Goal: Obtain resource: Download file/media

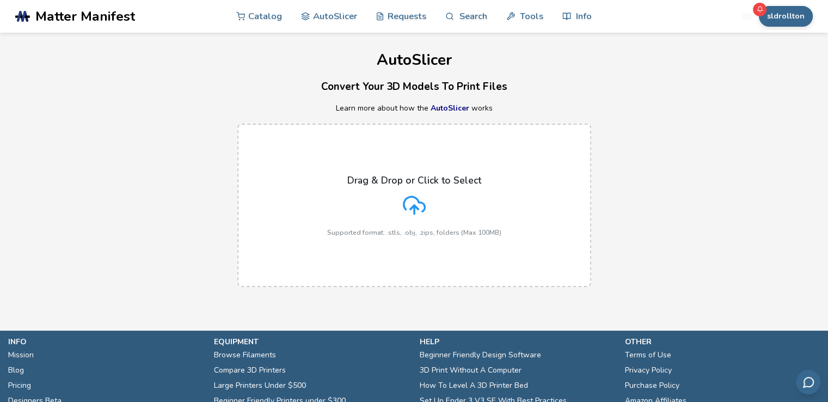
click at [415, 208] on icon at bounding box center [414, 205] width 23 height 23
click at [0, 0] on input "Drag & Drop or Click to Select Supported format: .stls, .obj, .zips, folders (M…" at bounding box center [0, 0] width 0 height 0
click at [402, 197] on div "Drag & Drop or Click to Select Supported format: .stls, .obj, .zips, folders (M…" at bounding box center [414, 206] width 174 height 62
click at [0, 0] on input "Drag & Drop or Click to Select Supported format: .stls, .obj, .zips, folders (M…" at bounding box center [0, 0] width 0 height 0
click at [389, 206] on div "Drag & Drop or Click to Select Supported format: .stls, .obj, .zips, folders (M…" at bounding box center [414, 206] width 174 height 62
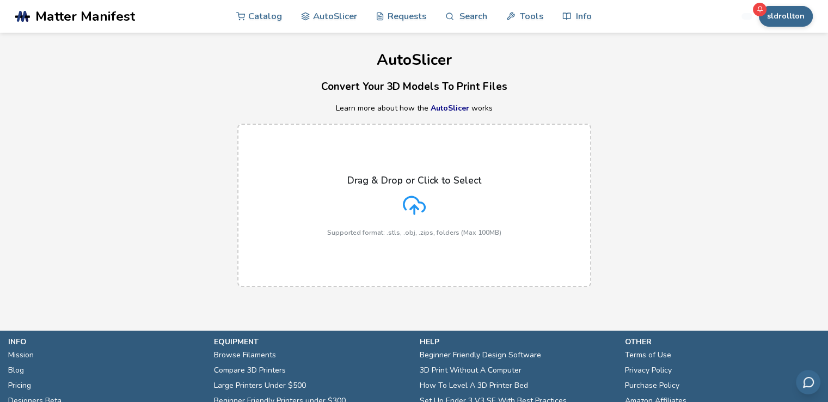
click at [0, 0] on input "Drag & Drop or Click to Select Supported format: .stls, .obj, .zips, folders (M…" at bounding box center [0, 0] width 0 height 0
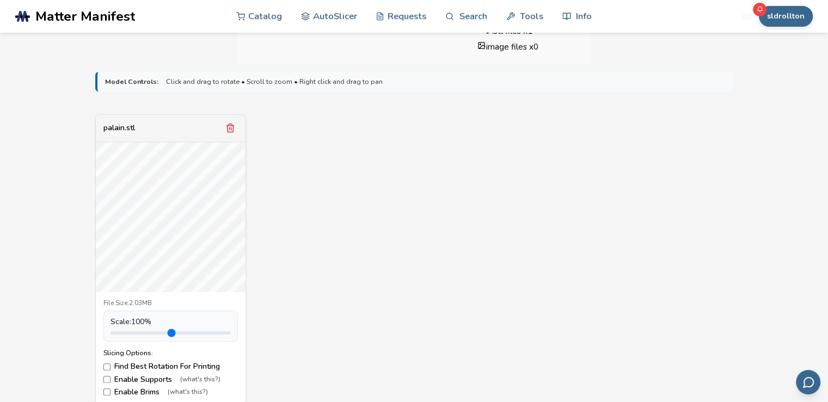
scroll to position [436, 0]
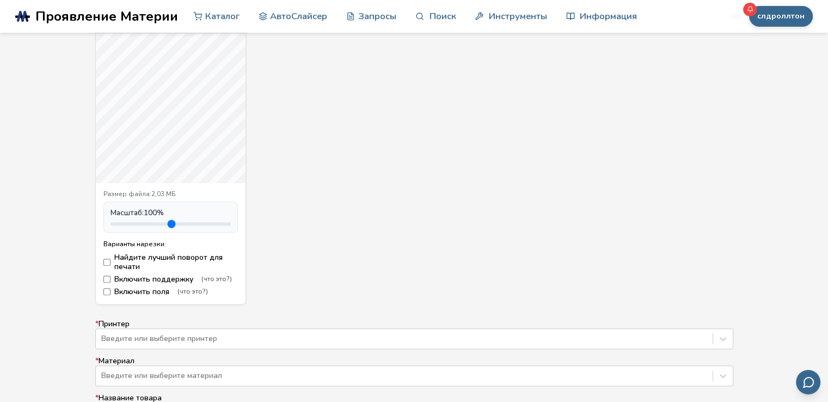
drag, startPoint x: 138, startPoint y: 220, endPoint x: 149, endPoint y: 220, distance: 10.9
click at [149, 222] on input "range" at bounding box center [171, 223] width 120 height 3
drag, startPoint x: 152, startPoint y: 223, endPoint x: 139, endPoint y: 228, distance: 14.2
click at [139, 225] on input "range" at bounding box center [171, 223] width 120 height 3
drag, startPoint x: 135, startPoint y: 225, endPoint x: 153, endPoint y: 223, distance: 18.1
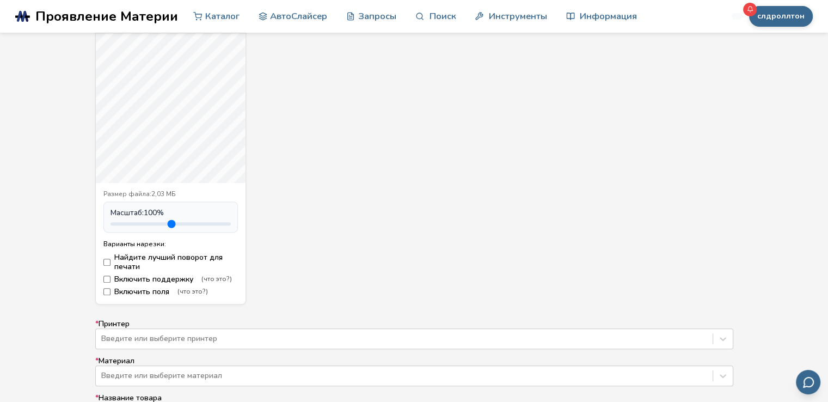
type input "***"
click at [153, 223] on input "range" at bounding box center [171, 223] width 120 height 3
click at [124, 339] on div "Введите или выберите принтер" at bounding box center [414, 338] width 638 height 21
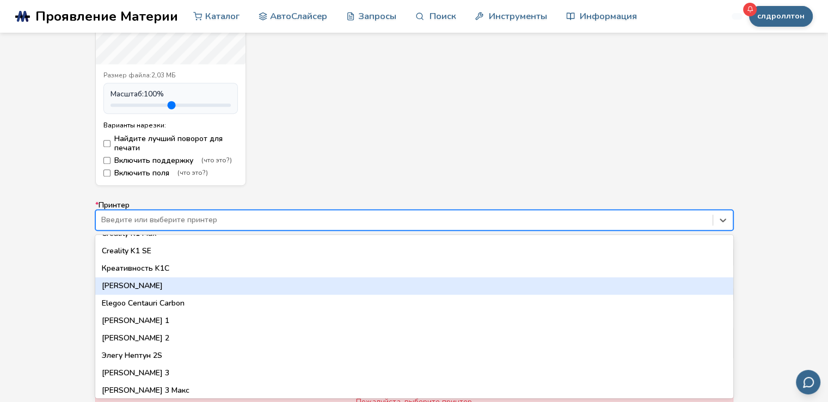
scroll to position [381, 0]
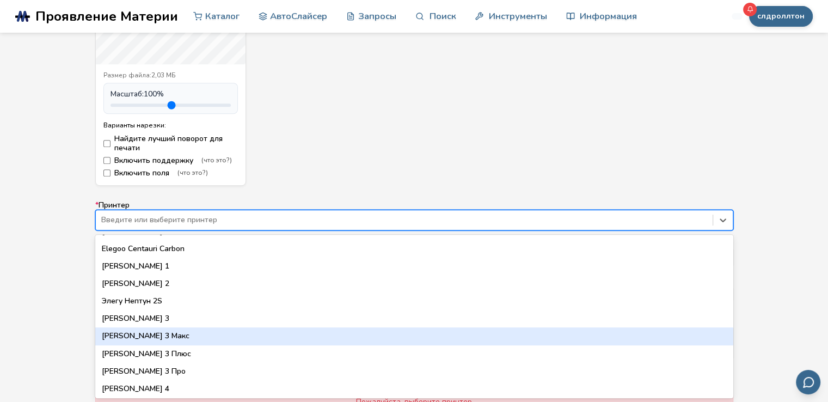
click at [200, 335] on div "Элегу Нептун 3 Макс" at bounding box center [414, 335] width 638 height 17
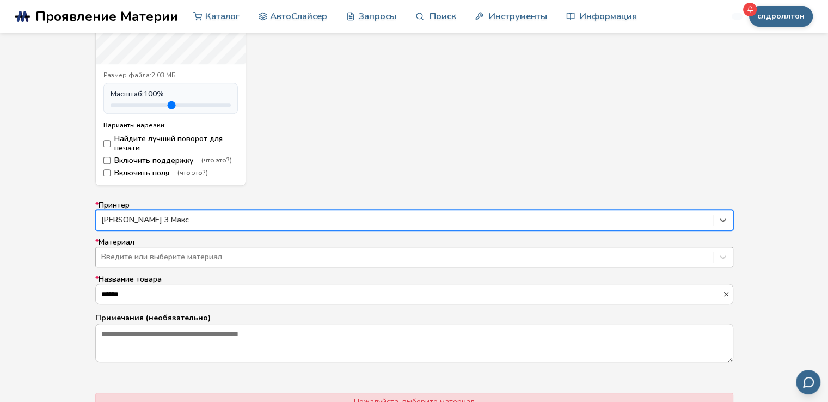
click at [183, 257] on div at bounding box center [404, 257] width 606 height 11
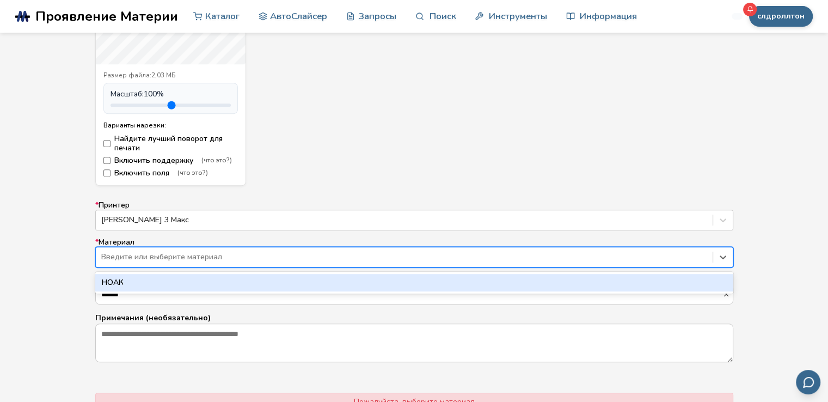
click at [187, 278] on div "НОАК" at bounding box center [414, 282] width 638 height 17
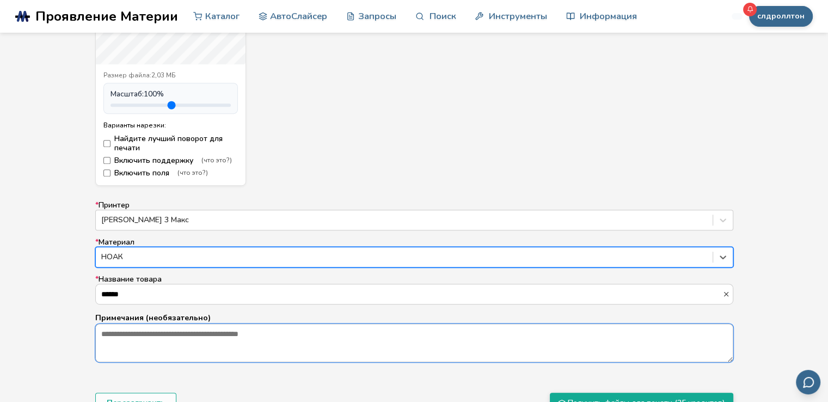
click at [189, 340] on textarea "Примечания (необязательно)" at bounding box center [414, 342] width 637 height 37
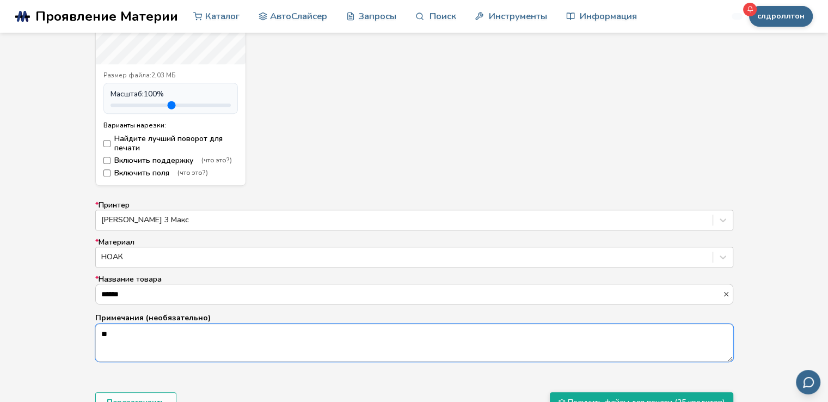
type textarea "*"
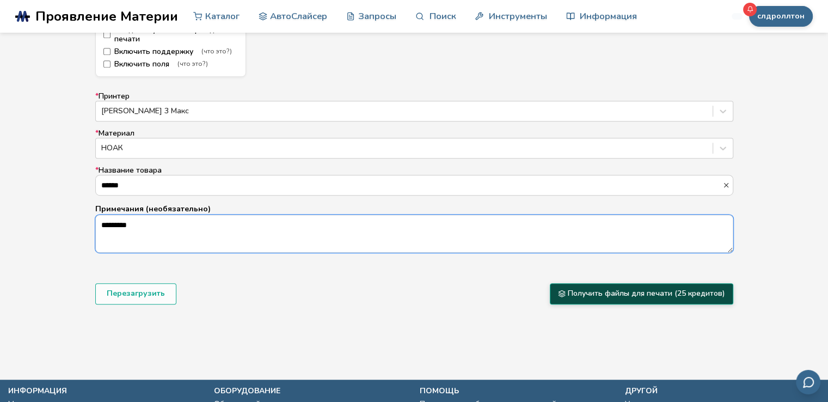
type textarea "*********"
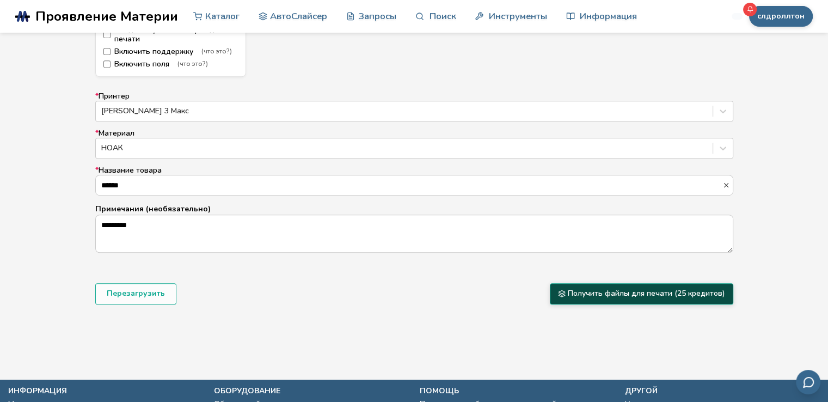
click at [603, 293] on font "Получить файлы для печати (25 кредитов)" at bounding box center [646, 293] width 157 height 10
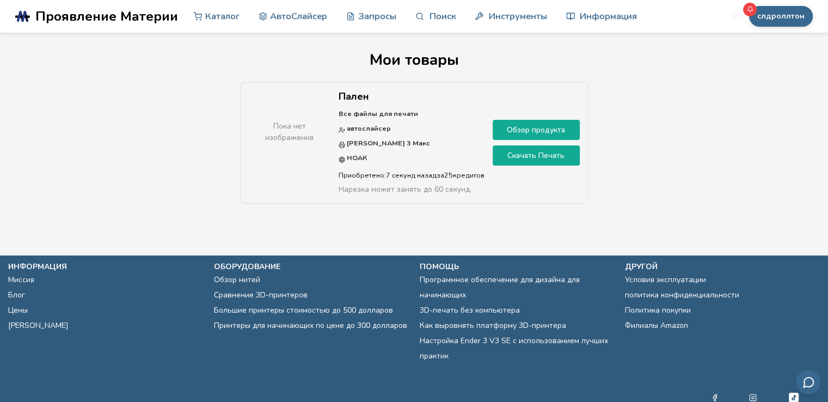
click at [532, 131] on font "Обзор продукта" at bounding box center [536, 130] width 58 height 10
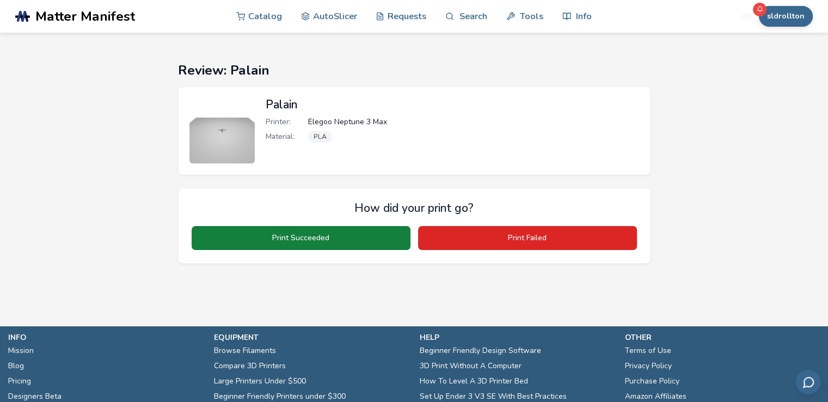
click at [336, 236] on button "Print Succeeded" at bounding box center [301, 238] width 219 height 24
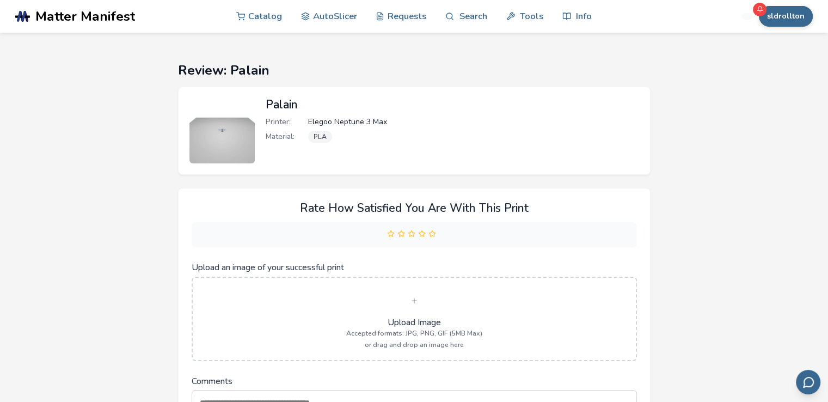
scroll to position [54, 0]
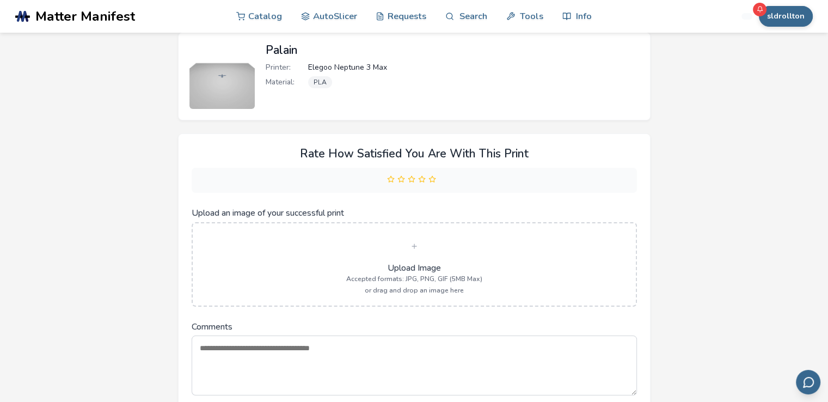
click at [237, 80] on img at bounding box center [221, 76] width 65 height 65
click at [230, 66] on img at bounding box center [221, 76] width 65 height 65
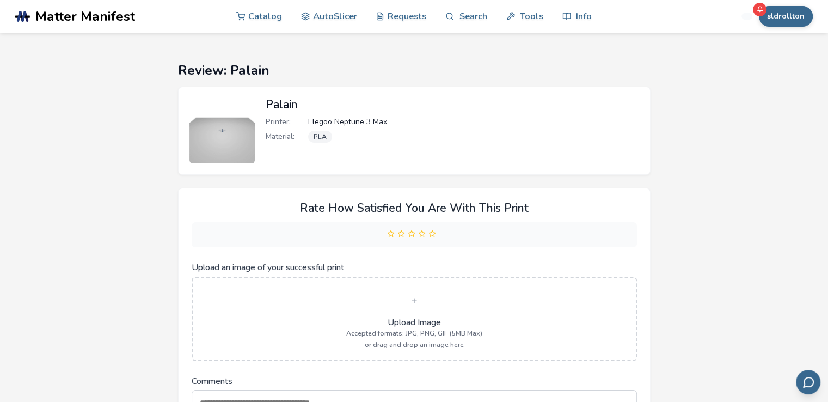
click at [500, 135] on div "Material: PLA" at bounding box center [452, 137] width 373 height 12
click at [476, 130] on div "Printer: Elegoo Neptune 3 Max Material: PLA" at bounding box center [452, 132] width 373 height 29
click at [228, 143] on img at bounding box center [221, 130] width 65 height 65
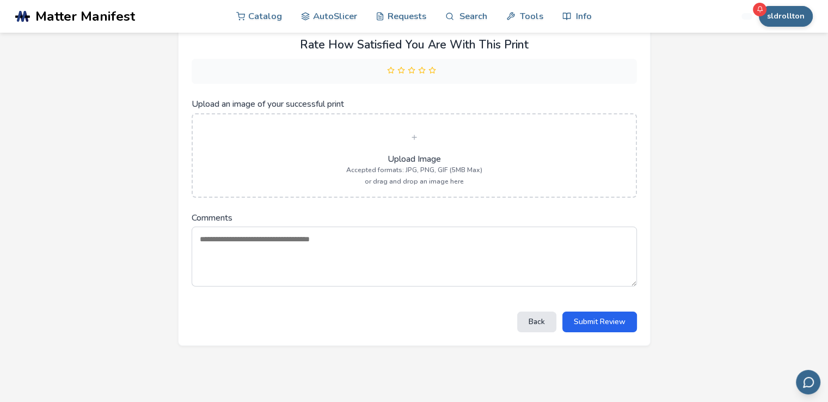
scroll to position [316, 0]
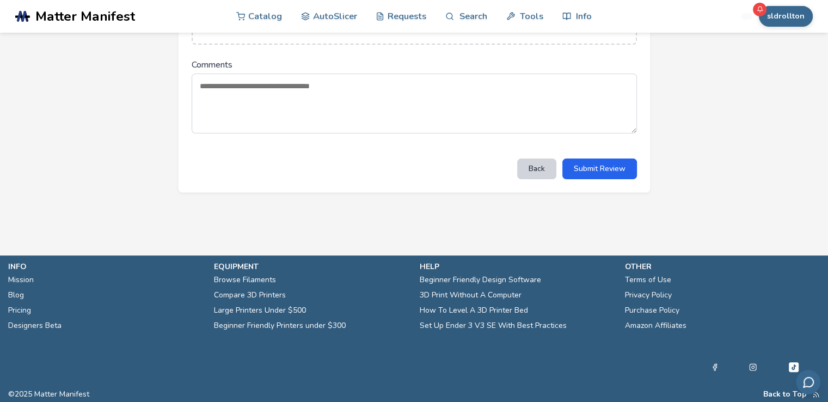
click at [544, 174] on button "Back" at bounding box center [536, 168] width 39 height 20
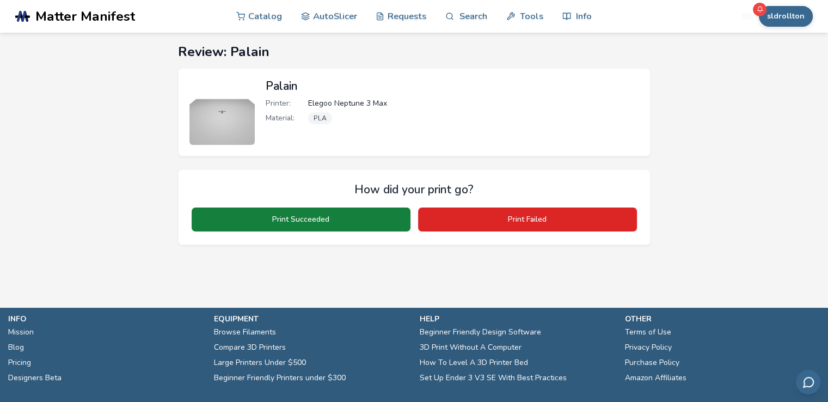
scroll to position [0, 0]
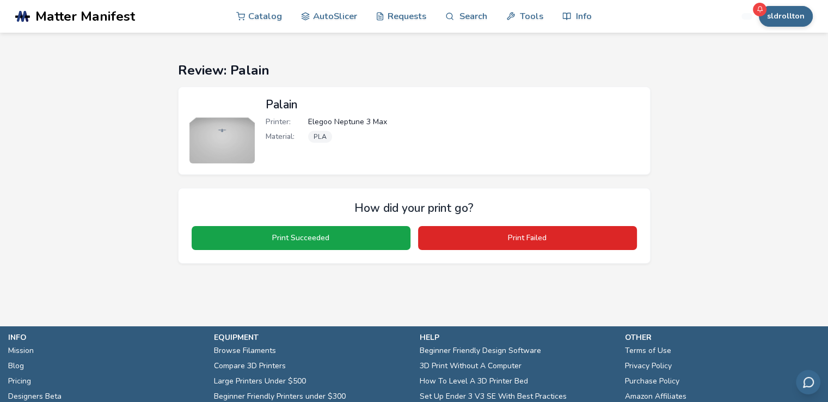
drag, startPoint x: 240, startPoint y: 134, endPoint x: 318, endPoint y: 121, distance: 79.4
click at [240, 133] on img at bounding box center [221, 130] width 65 height 65
click at [322, 121] on span "Elegoo Neptune 3 Max" at bounding box center [347, 122] width 79 height 9
click at [344, 121] on span "Elegoo Neptune 3 Max" at bounding box center [347, 122] width 79 height 9
drag, startPoint x: 353, startPoint y: 122, endPoint x: 395, endPoint y: 129, distance: 41.9
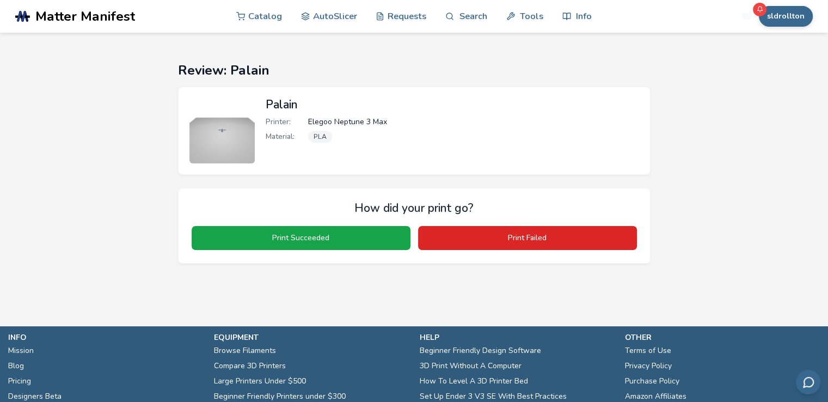
click at [368, 125] on span "Elegoo Neptune 3 Max" at bounding box center [347, 122] width 79 height 9
click at [392, 7] on link "Requests" at bounding box center [401, 15] width 51 height 33
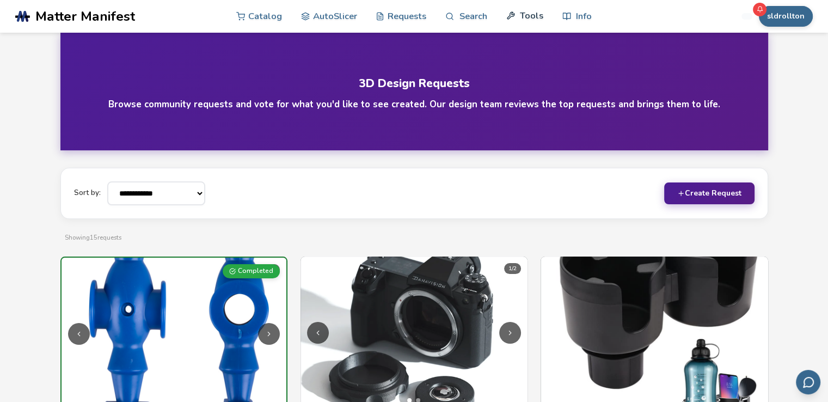
click at [535, 9] on link "Tools" at bounding box center [524, 15] width 37 height 33
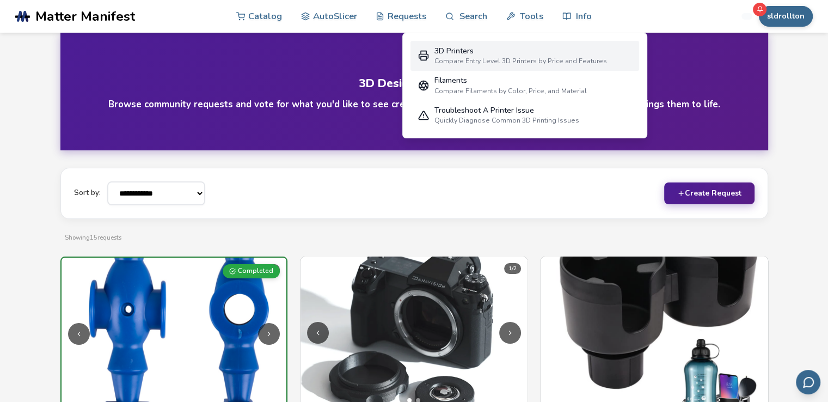
click at [477, 68] on link "3D Printers Compare Entry Level 3D Printers by Price and Features" at bounding box center [524, 56] width 229 height 30
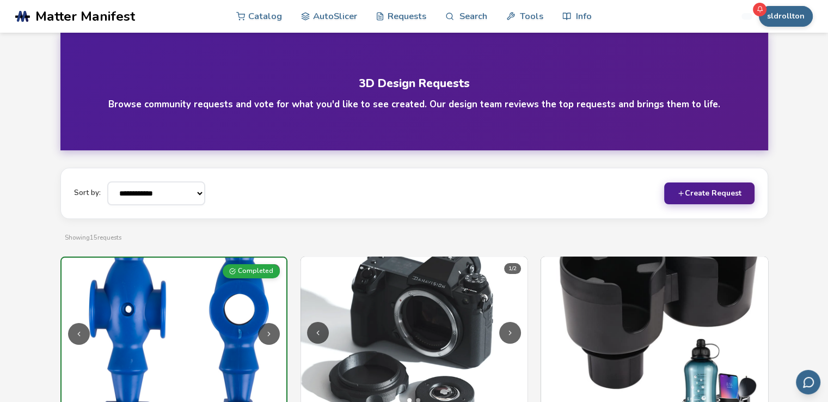
select select "**********"
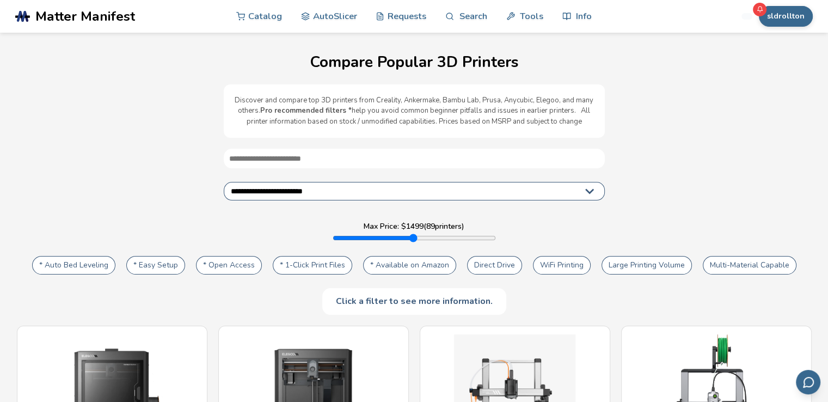
scroll to position [109, 0]
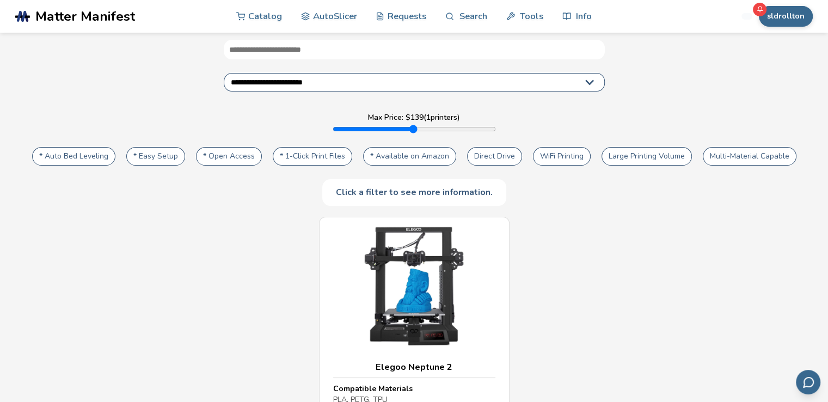
drag, startPoint x: 460, startPoint y: 126, endPoint x: 284, endPoint y: 143, distance: 176.7
click at [333, 132] on input "range" at bounding box center [414, 129] width 163 height 9
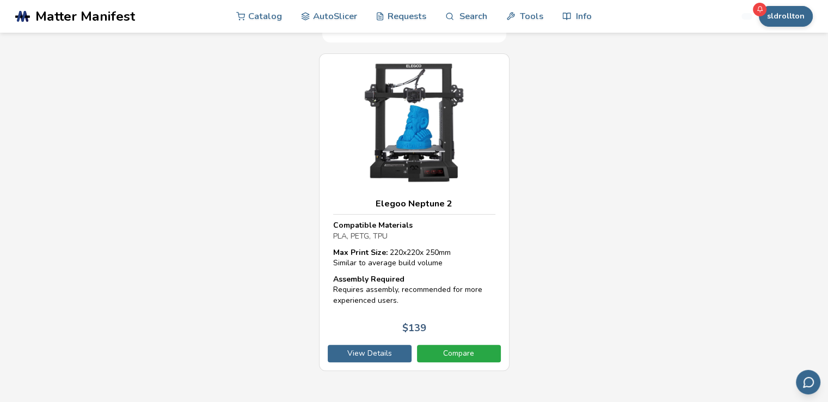
scroll to position [109, 0]
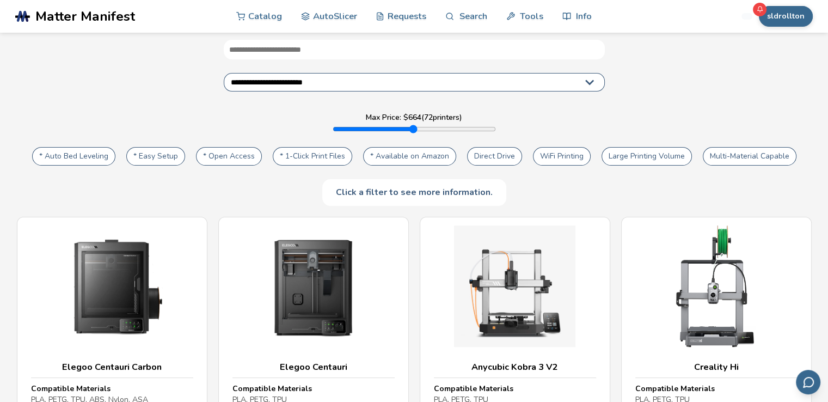
drag, startPoint x: 341, startPoint y: 130, endPoint x: 396, endPoint y: 152, distance: 59.8
type input "***"
click at [396, 133] on input "range" at bounding box center [414, 129] width 163 height 9
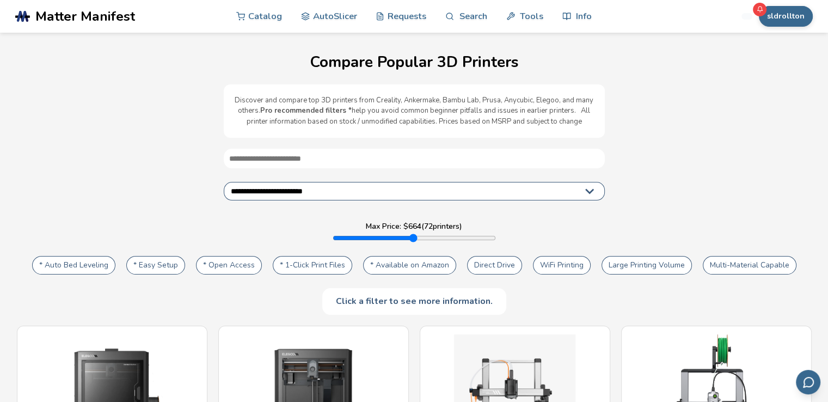
click at [410, 195] on select "**********" at bounding box center [414, 191] width 381 height 19
select select "*********"
click at [224, 182] on select "**********" at bounding box center [414, 191] width 381 height 19
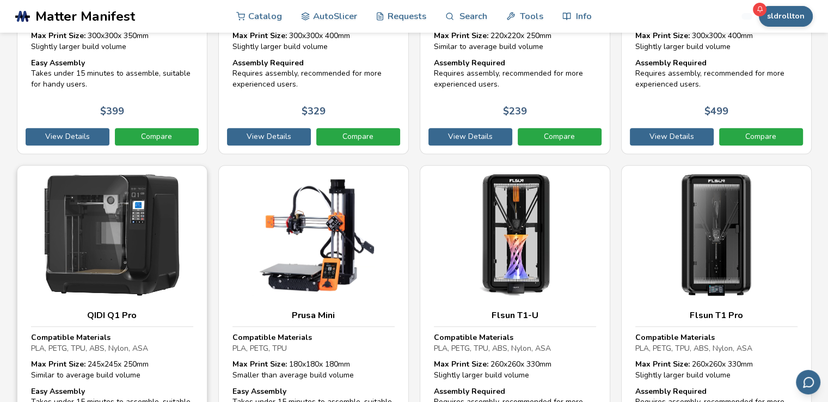
scroll to position [925, 0]
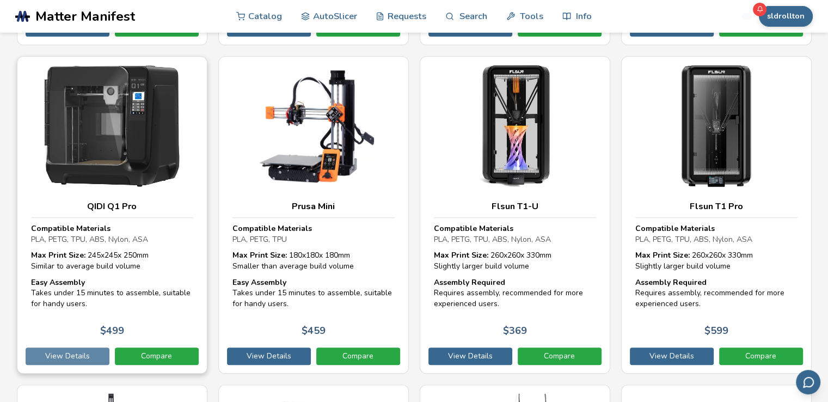
click at [97, 359] on link "View Details" at bounding box center [68, 355] width 84 height 17
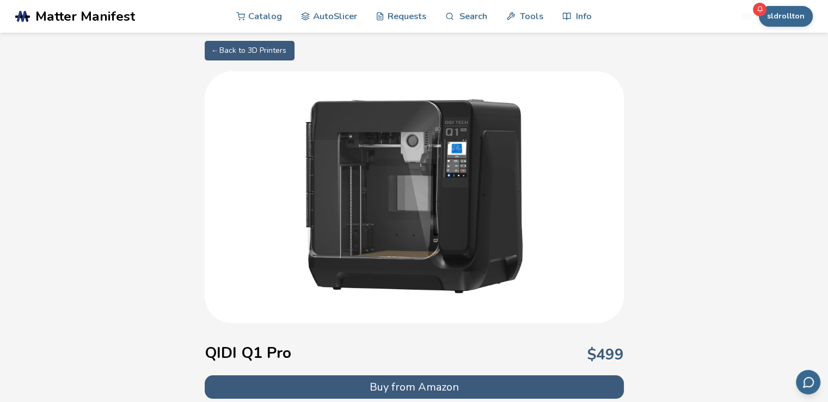
scroll to position [925, 0]
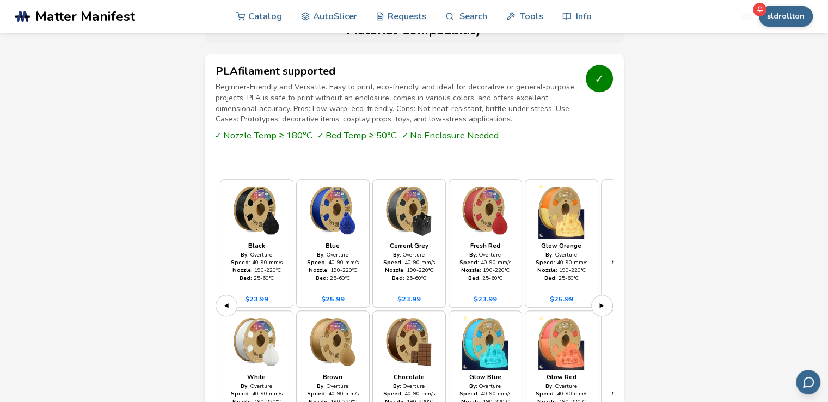
select select "**********"
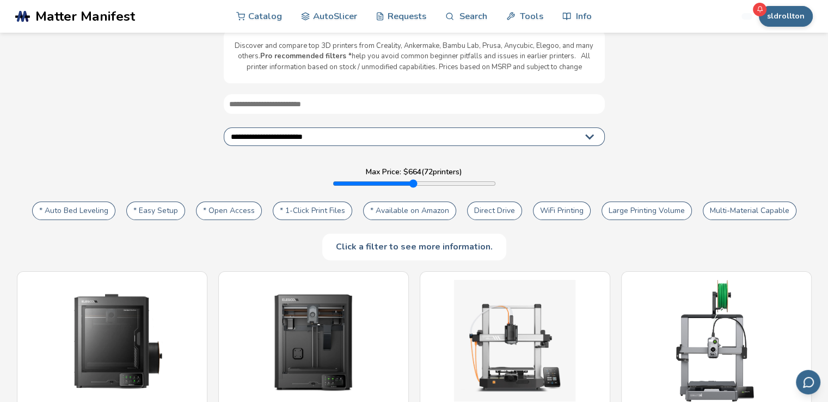
scroll to position [0, 0]
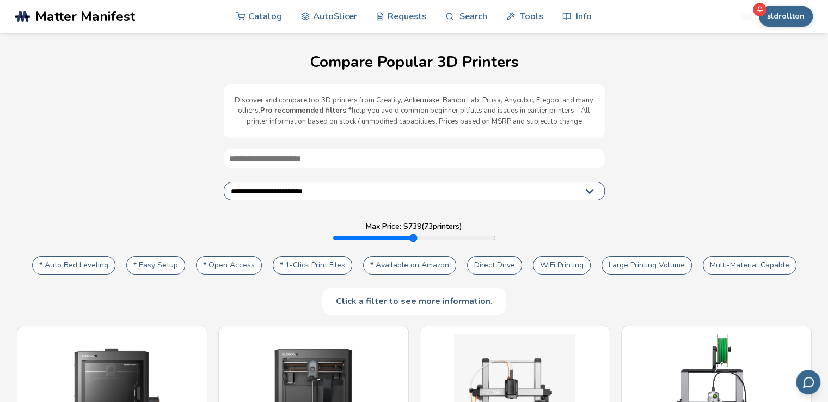
click at [406, 238] on input "range" at bounding box center [414, 238] width 163 height 9
click at [420, 238] on input "range" at bounding box center [414, 238] width 163 height 9
click at [431, 235] on input "range" at bounding box center [414, 238] width 163 height 9
type input "****"
click at [437, 235] on input "range" at bounding box center [414, 238] width 163 height 9
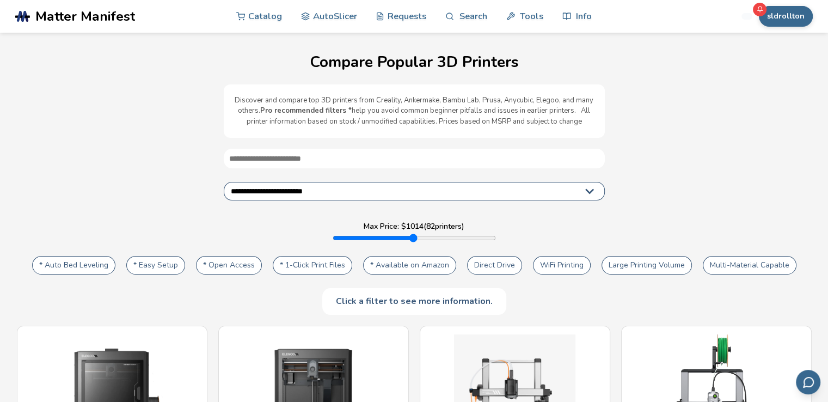
click at [364, 298] on div "Click a filter to see more information." at bounding box center [414, 301] width 184 height 26
click at [366, 302] on div "Click a filter to see more information." at bounding box center [414, 301] width 184 height 26
click at [274, 21] on link "Catalog" at bounding box center [259, 15] width 46 height 33
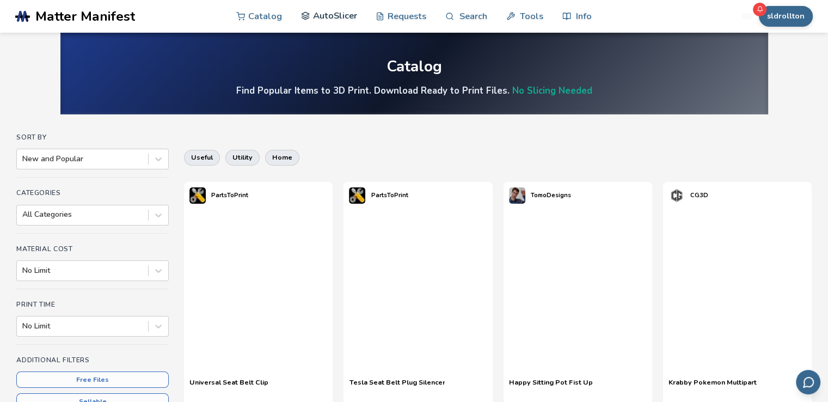
click at [332, 16] on link "AutoSlicer" at bounding box center [329, 15] width 56 height 33
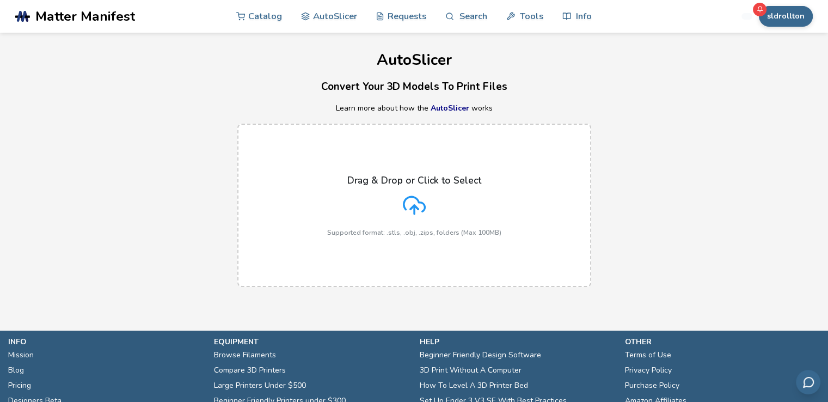
scroll to position [78, 0]
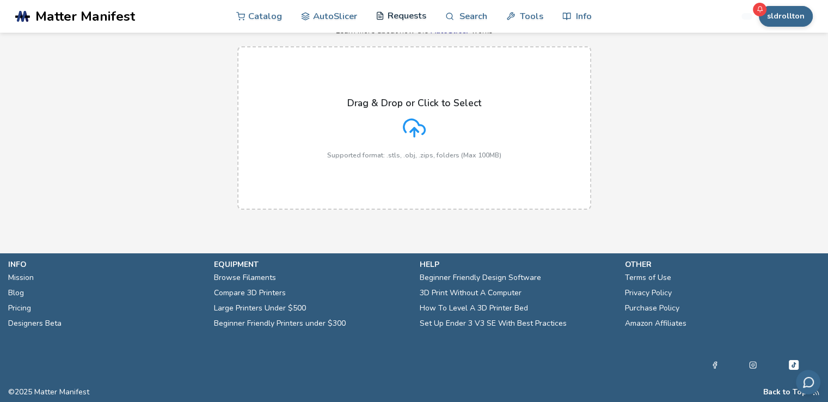
click at [401, 19] on link "Requests" at bounding box center [401, 15] width 51 height 33
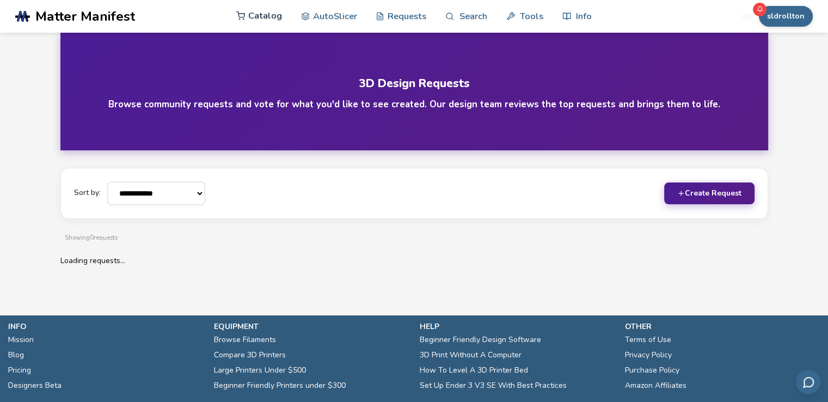
click at [260, 15] on link "Catalog" at bounding box center [259, 15] width 46 height 33
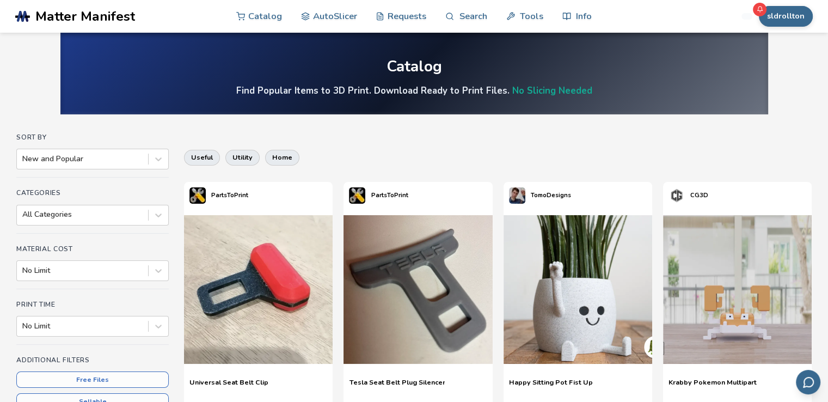
scroll to position [163, 0]
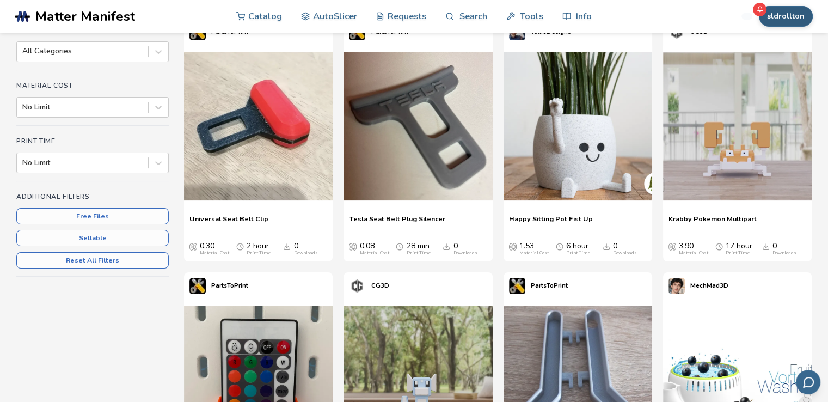
click at [786, 15] on button "sldrollton" at bounding box center [786, 16] width 54 height 21
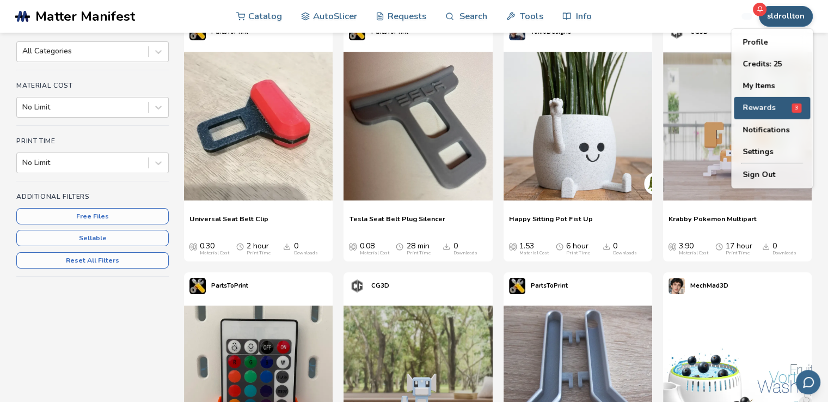
click at [768, 112] on span "Rewards" at bounding box center [759, 107] width 33 height 9
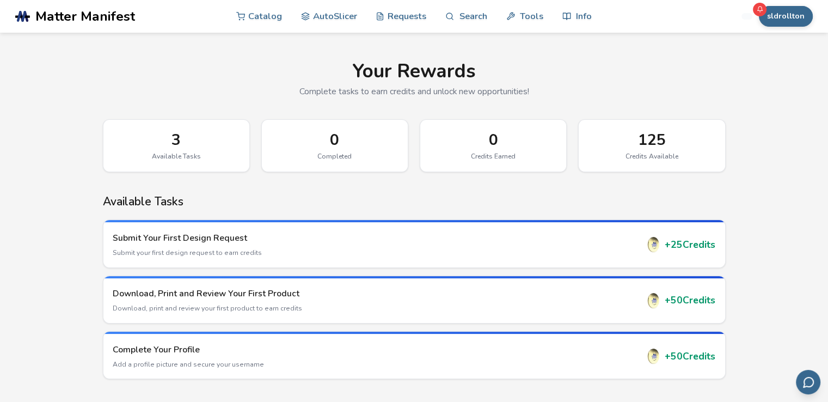
click at [622, 139] on div "125" at bounding box center [651, 139] width 123 height 17
drag, startPoint x: 666, startPoint y: 132, endPoint x: 612, endPoint y: 146, distance: 55.6
click at [612, 146] on div "125" at bounding box center [651, 139] width 123 height 17
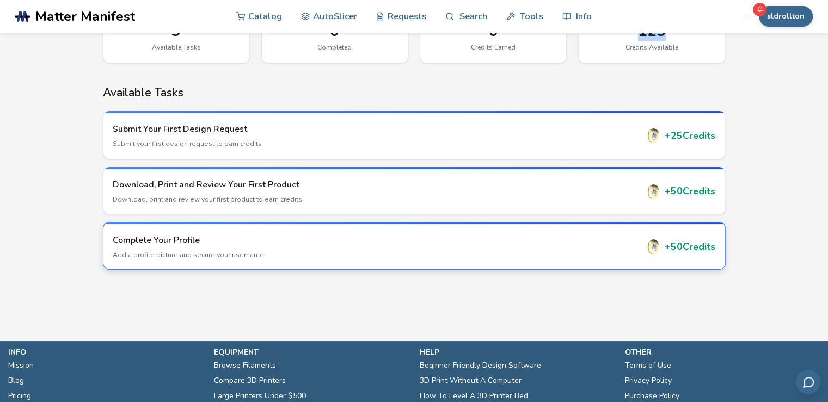
scroll to position [163, 0]
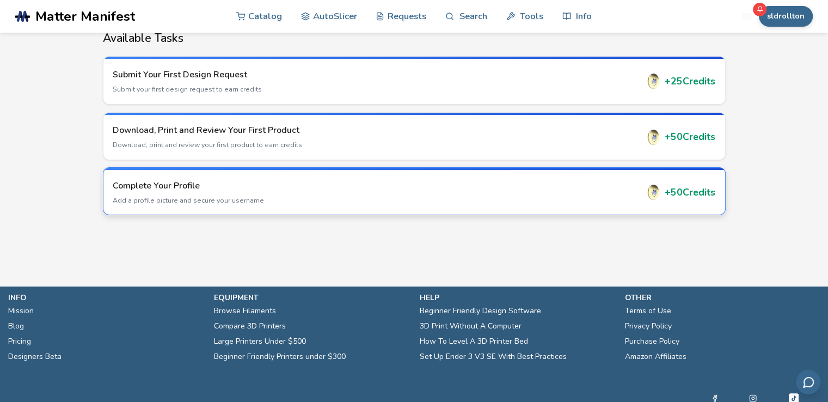
click at [674, 194] on div "+ 50 Credits" at bounding box center [681, 192] width 70 height 15
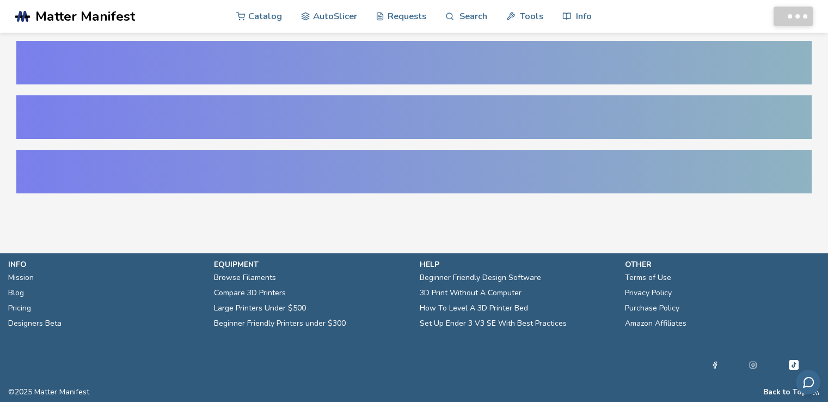
select select "**********"
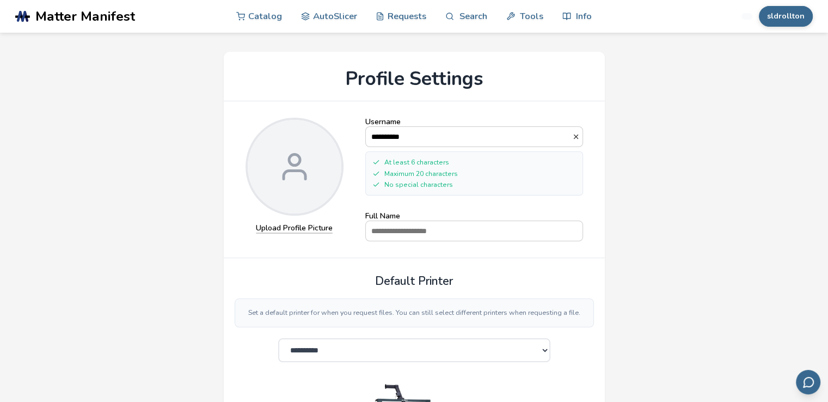
scroll to position [109, 0]
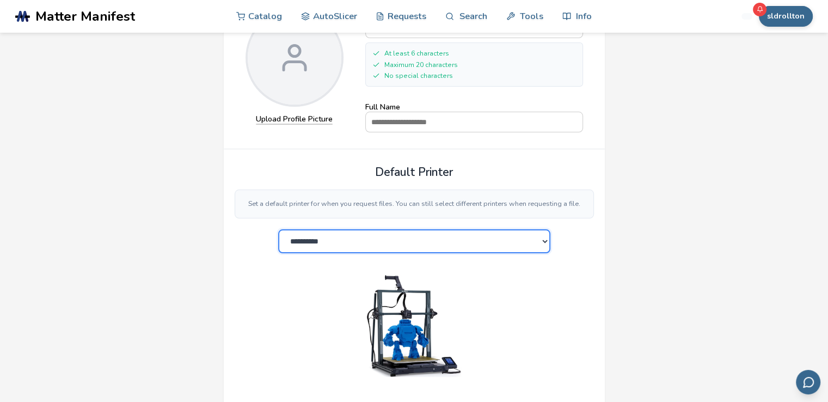
click at [339, 249] on select "**********" at bounding box center [414, 241] width 272 height 24
click at [355, 246] on select "**********" at bounding box center [414, 241] width 272 height 24
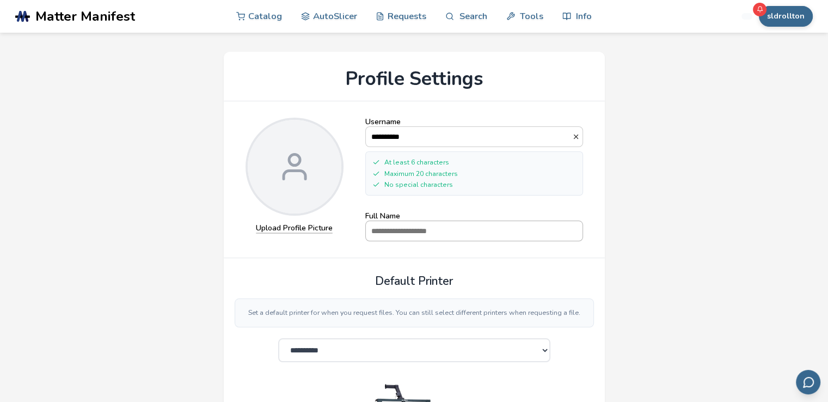
click at [409, 232] on input "Full Name" at bounding box center [474, 231] width 217 height 20
type input "******"
click at [438, 312] on p "Set a default printer for when you request files. You can still select differen…" at bounding box center [414, 313] width 341 height 10
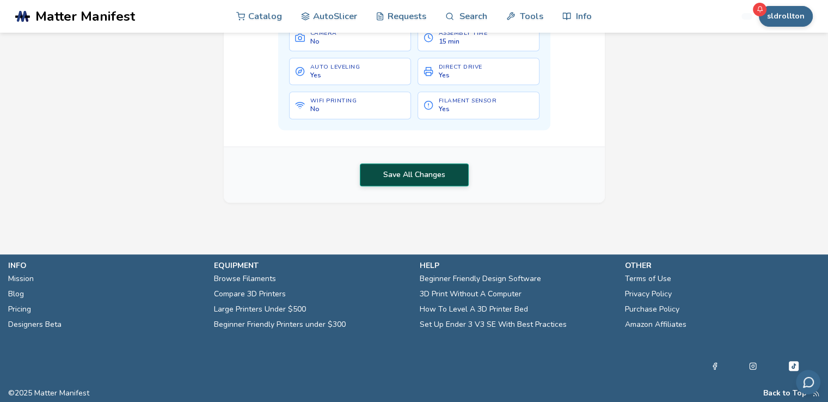
click at [390, 163] on button "Save All Changes" at bounding box center [414, 174] width 109 height 23
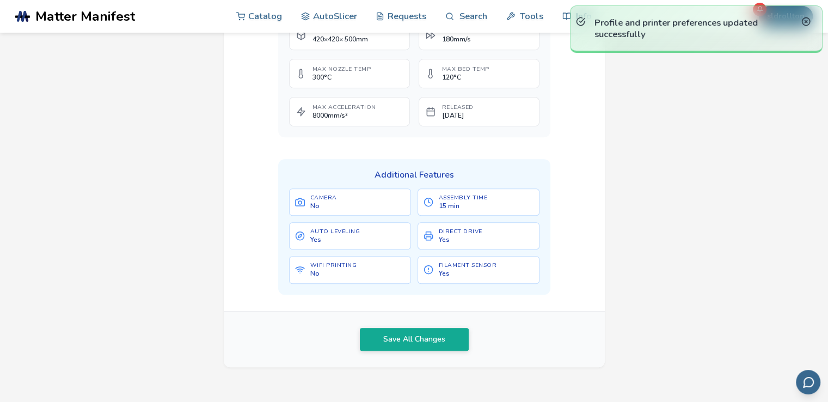
scroll to position [476, 0]
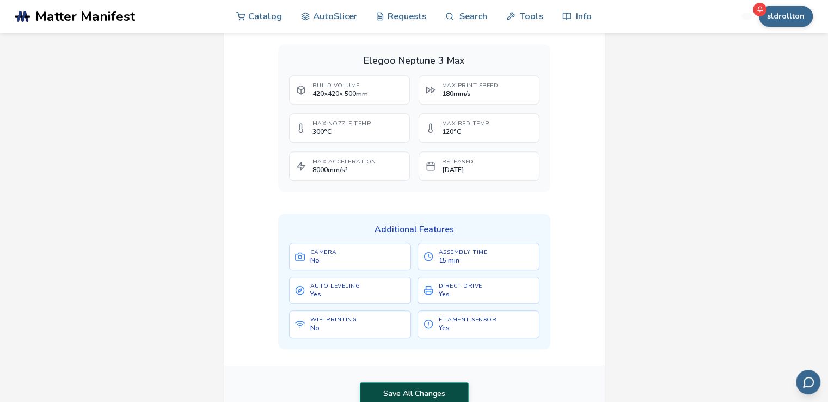
click at [432, 399] on button "Save All Changes" at bounding box center [414, 393] width 109 height 23
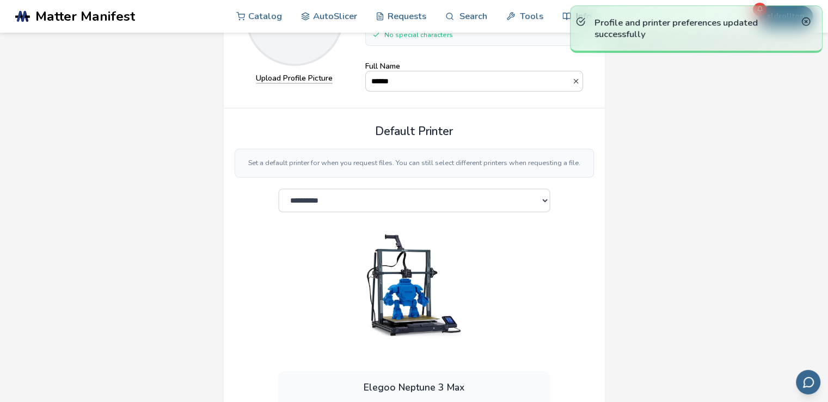
scroll to position [41, 0]
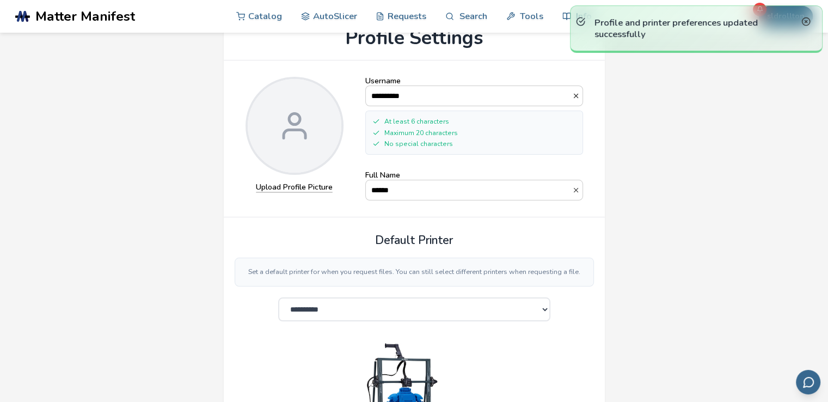
click at [803, 20] on icon at bounding box center [805, 21] width 9 height 9
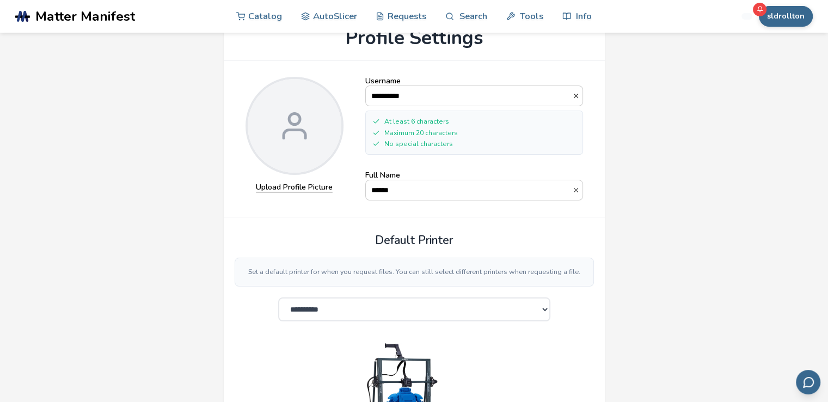
click at [780, 20] on button "sldrollton" at bounding box center [786, 16] width 54 height 21
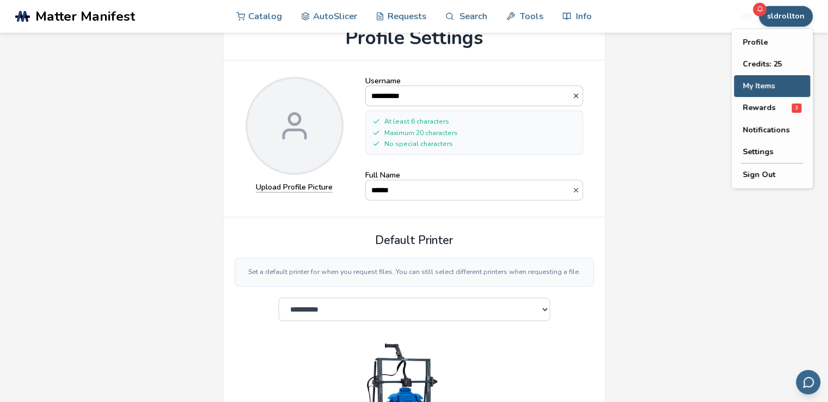
click at [771, 85] on button "My Items" at bounding box center [772, 86] width 76 height 22
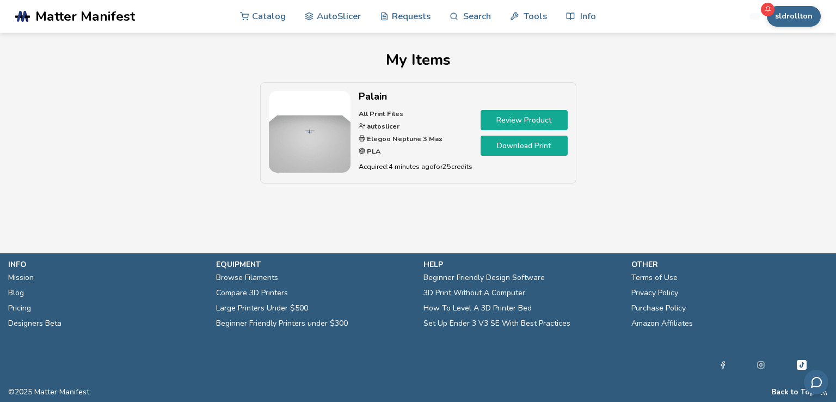
click at [524, 121] on link "Review Product" at bounding box center [524, 120] width 87 height 20
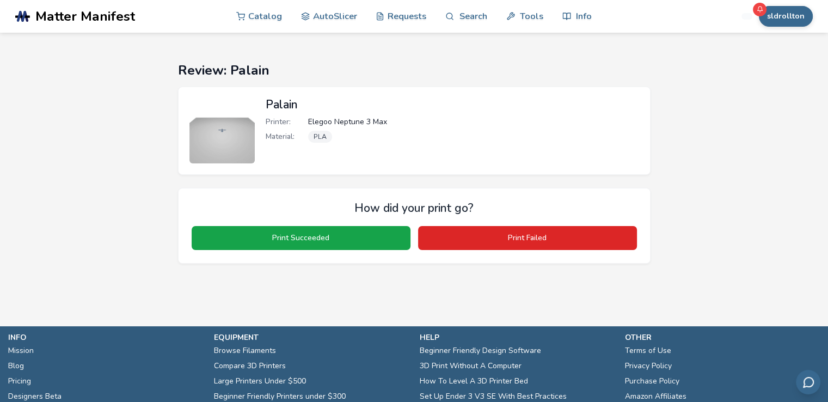
click at [225, 131] on img at bounding box center [221, 130] width 65 height 65
click at [318, 143] on div "Printer: Elegoo Neptune 3 Max Material: PLA" at bounding box center [452, 132] width 373 height 29
click at [342, 118] on span "Elegoo Neptune 3 Max" at bounding box center [347, 122] width 79 height 9
drag, startPoint x: 371, startPoint y: 108, endPoint x: 383, endPoint y: 110, distance: 11.5
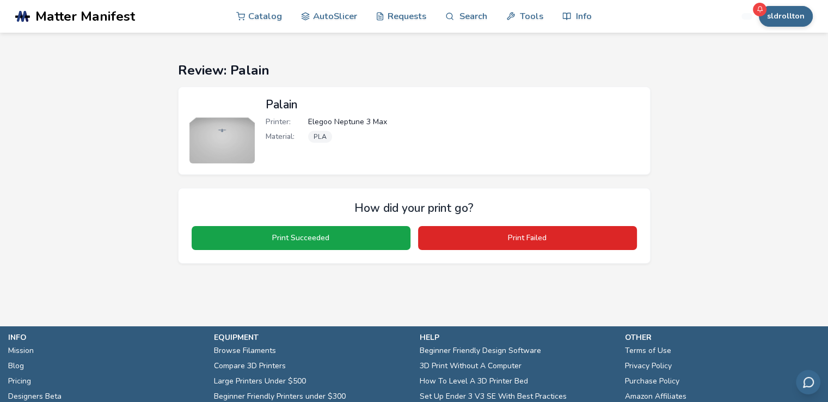
click at [376, 109] on h2 "Palain" at bounding box center [452, 104] width 373 height 13
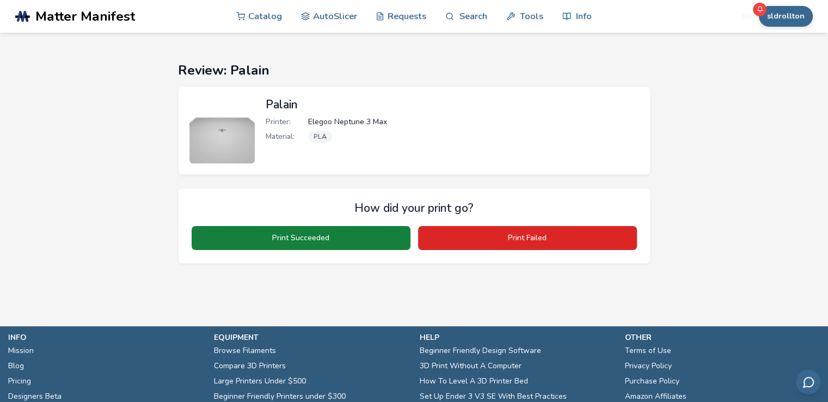
click at [296, 242] on button "Print Succeeded" at bounding box center [301, 238] width 219 height 24
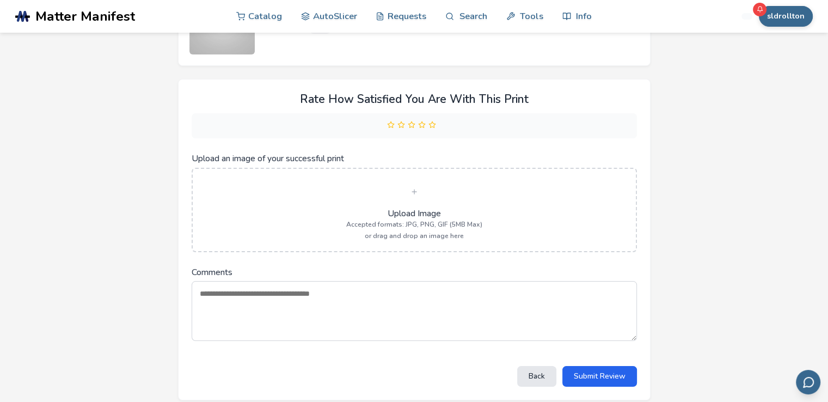
scroll to position [272, 0]
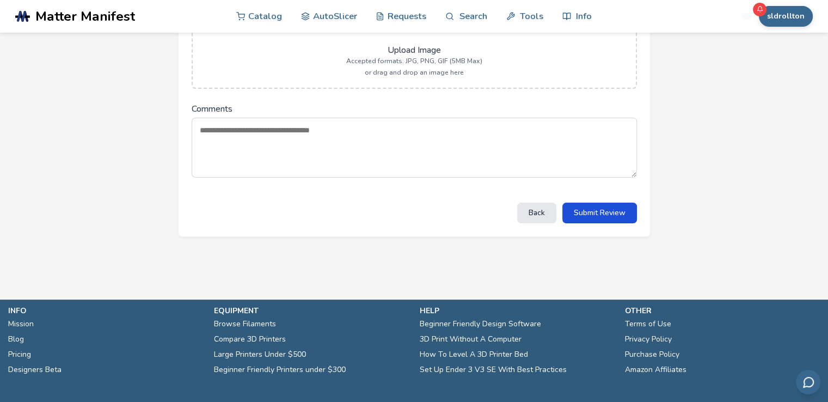
click at [594, 209] on button "Submit Review" at bounding box center [599, 213] width 75 height 20
click at [597, 210] on button "Submit Review" at bounding box center [599, 213] width 75 height 20
click at [286, 149] on textarea "Comments" at bounding box center [414, 148] width 445 height 60
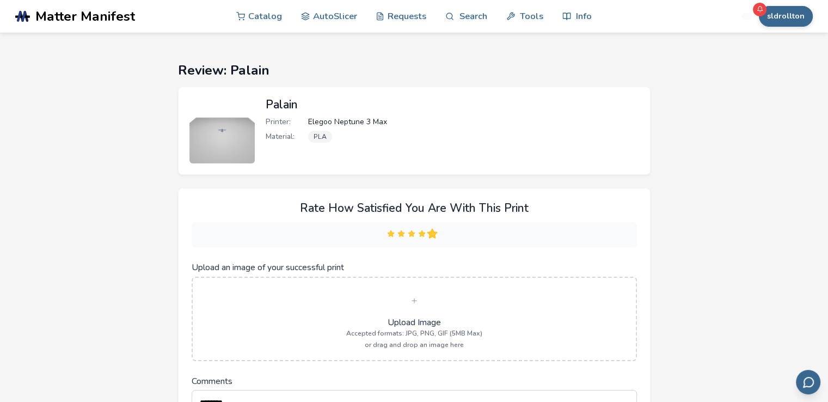
type textarea "********"
click at [433, 230] on div at bounding box center [411, 234] width 49 height 8
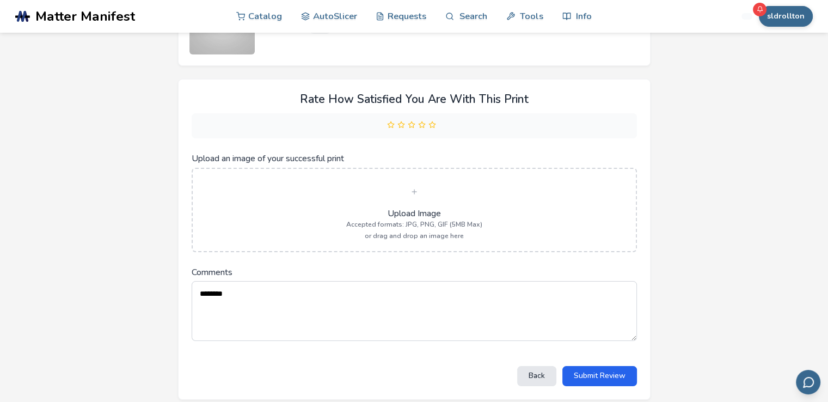
scroll to position [163, 0]
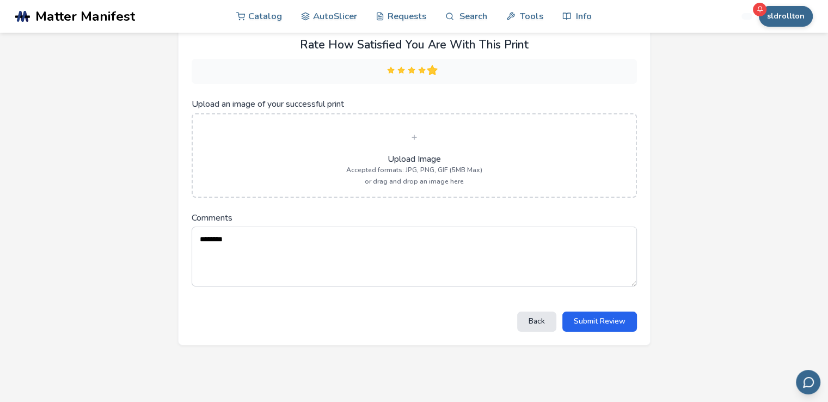
click at [430, 71] on polygon at bounding box center [432, 70] width 7 height 6
click at [584, 311] on button "Submit Review" at bounding box center [599, 321] width 75 height 20
click at [594, 316] on button "Submit Review" at bounding box center [599, 321] width 75 height 20
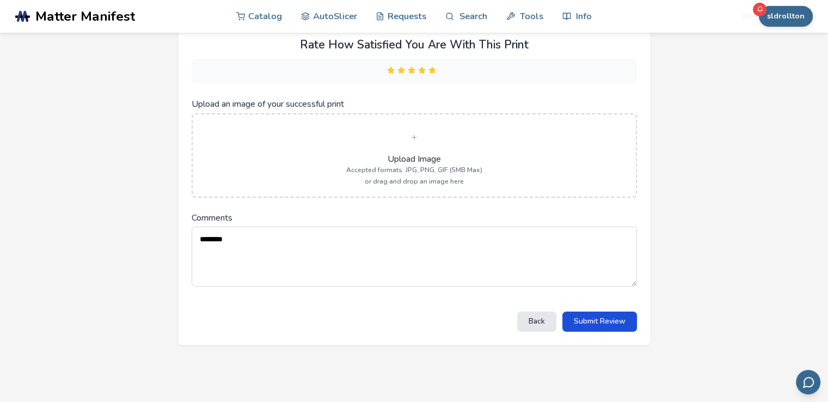
click at [594, 316] on button "Submit Review" at bounding box center [599, 321] width 75 height 20
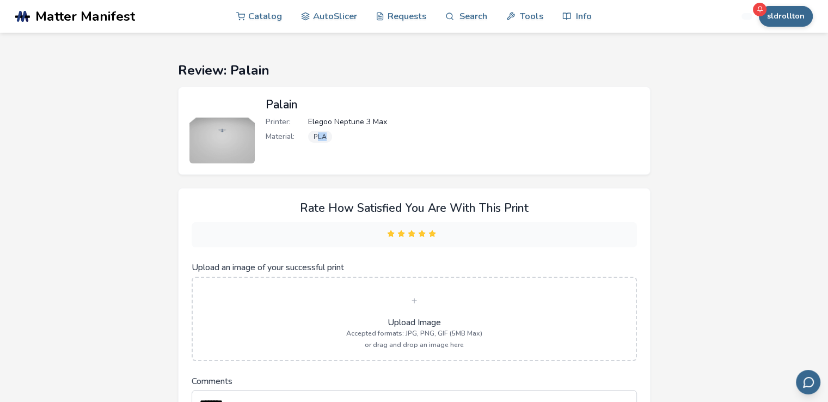
drag, startPoint x: 316, startPoint y: 139, endPoint x: 367, endPoint y: 131, distance: 52.4
click at [367, 131] on div "Material: PLA" at bounding box center [452, 137] width 373 height 12
click at [440, 238] on div at bounding box center [414, 234] width 445 height 25
click at [440, 238] on div at bounding box center [414, 235] width 54 height 10
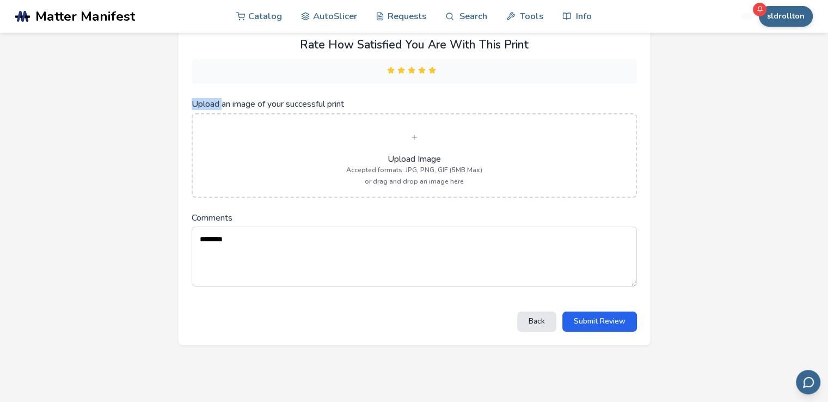
scroll to position [316, 0]
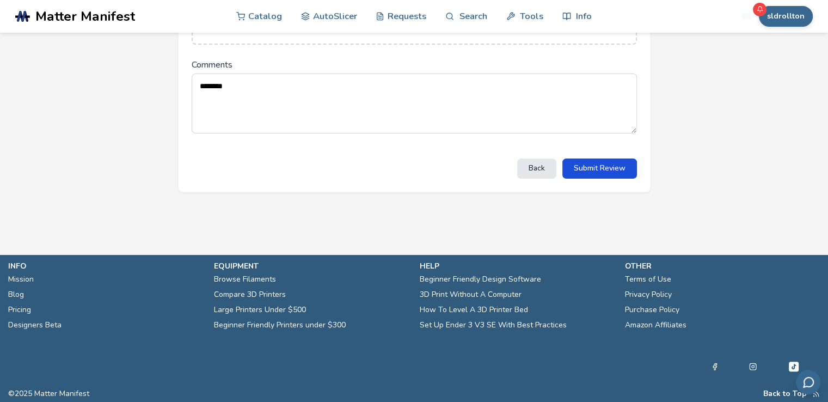
click at [592, 161] on button "Submit Review" at bounding box center [599, 168] width 75 height 20
click at [596, 162] on button "Submit Review" at bounding box center [599, 168] width 75 height 20
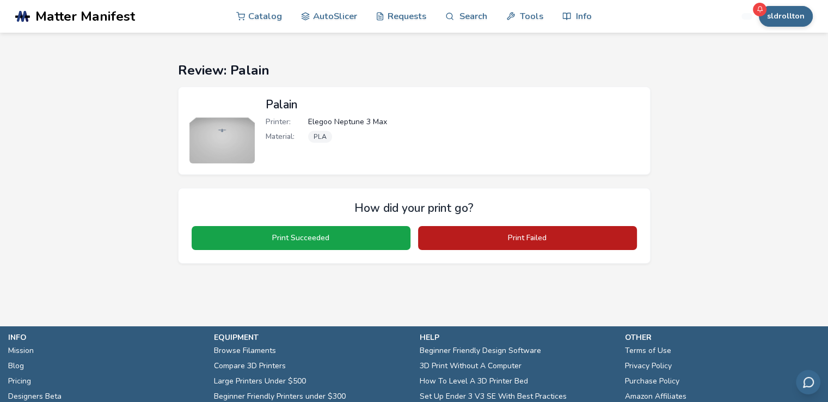
click at [446, 241] on button "Print Failed" at bounding box center [527, 238] width 219 height 24
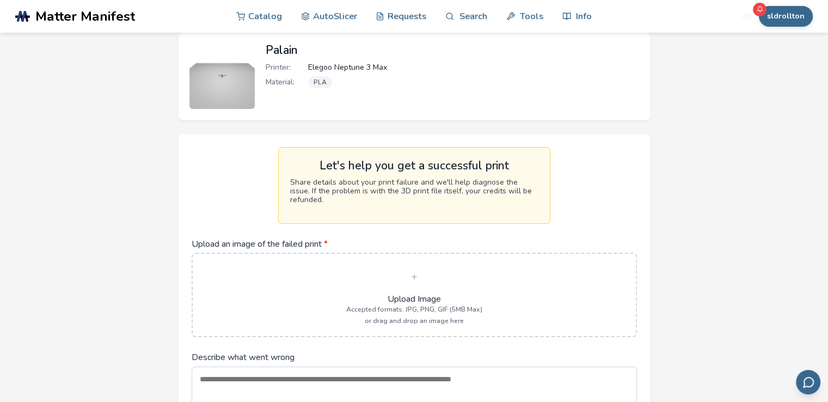
scroll to position [163, 0]
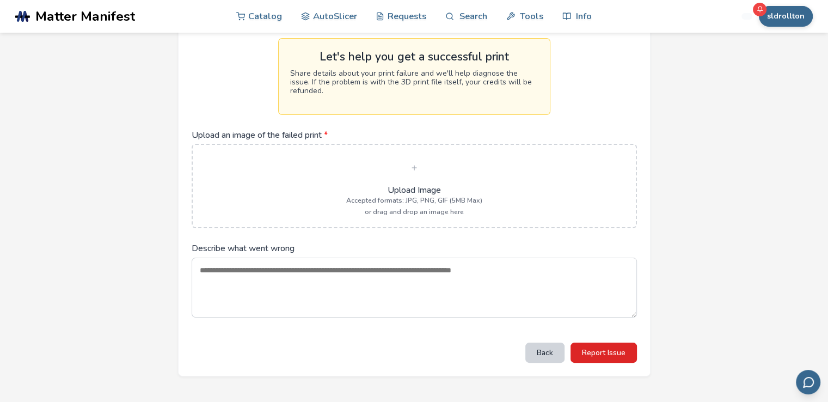
click at [556, 359] on button "Back" at bounding box center [544, 352] width 39 height 20
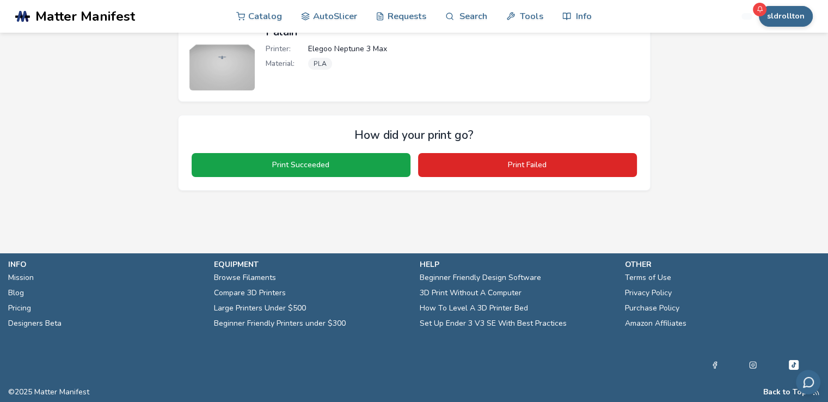
scroll to position [0, 0]
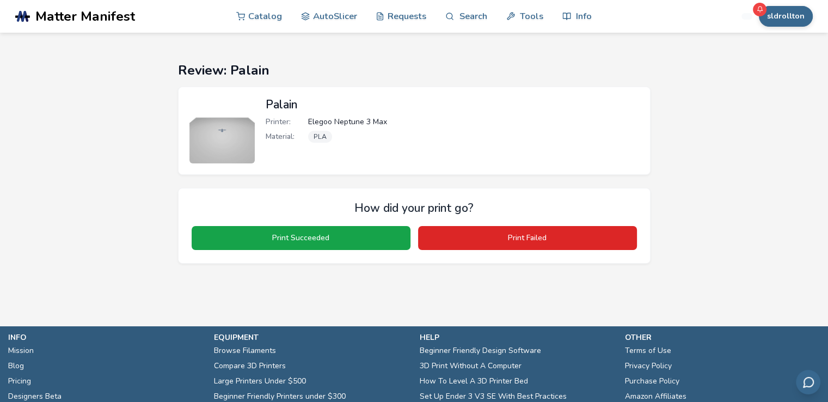
click at [220, 115] on img at bounding box center [221, 130] width 65 height 65
click at [784, 17] on button "sldrollton" at bounding box center [786, 16] width 54 height 21
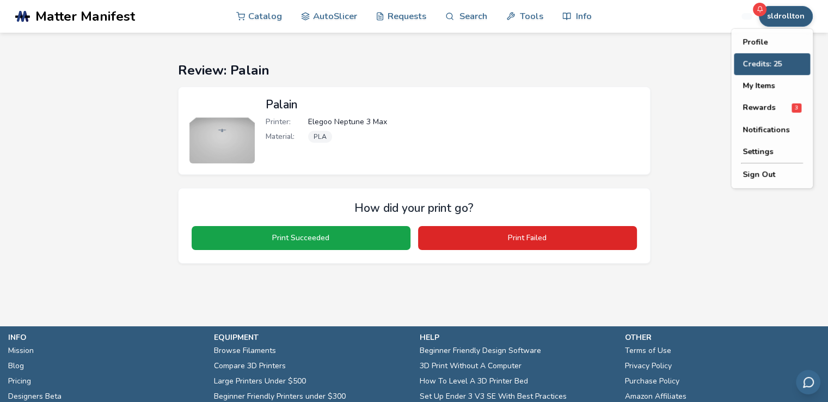
click at [790, 56] on button "Credits: 25" at bounding box center [772, 64] width 76 height 22
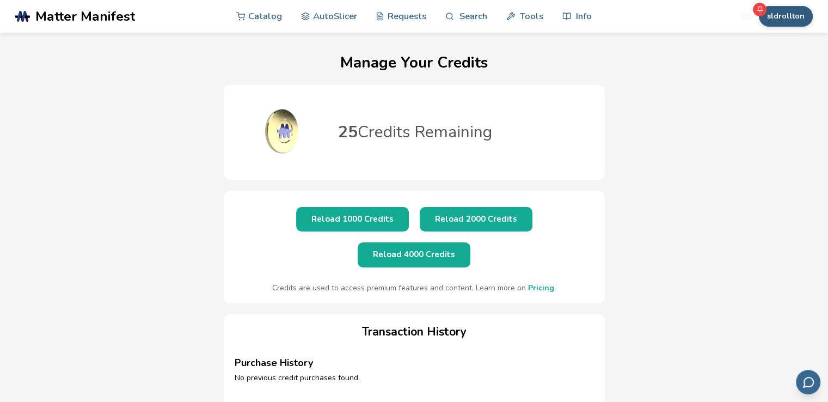
click at [788, 11] on button "sldrollton" at bounding box center [786, 16] width 54 height 21
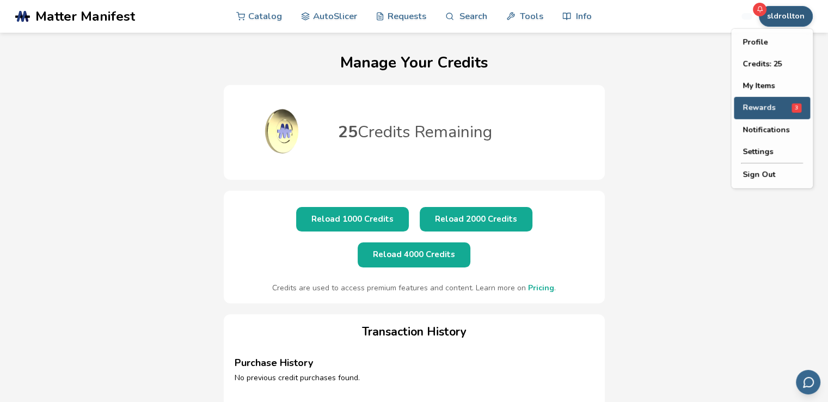
click at [781, 112] on button "Rewards 3" at bounding box center [772, 108] width 76 height 22
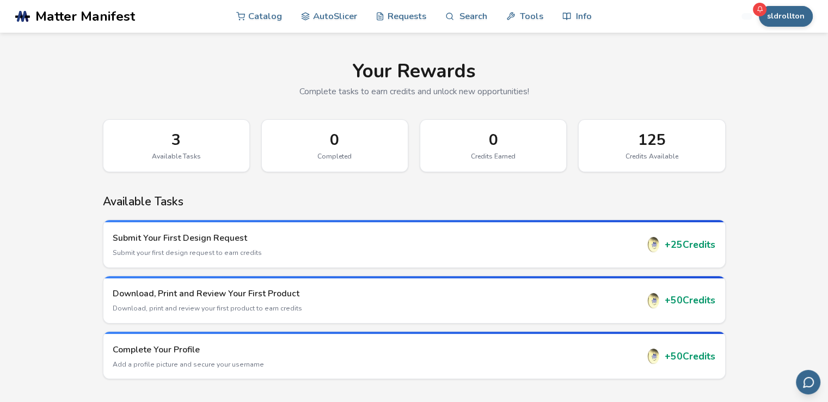
click at [668, 142] on div "125" at bounding box center [651, 139] width 123 height 17
click at [667, 142] on div "125" at bounding box center [651, 139] width 123 height 17
drag, startPoint x: 664, startPoint y: 142, endPoint x: 657, endPoint y: 142, distance: 6.5
click at [659, 142] on div "125" at bounding box center [651, 139] width 123 height 17
click at [793, 7] on button "sldrollton" at bounding box center [786, 16] width 54 height 21
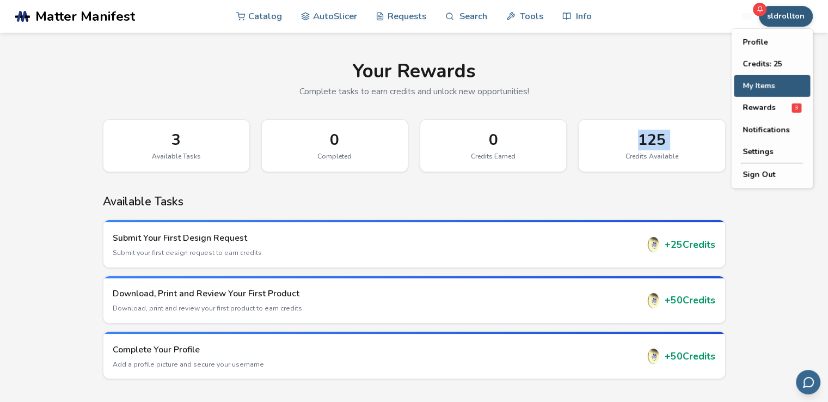
click at [771, 90] on button "My Items" at bounding box center [772, 86] width 76 height 22
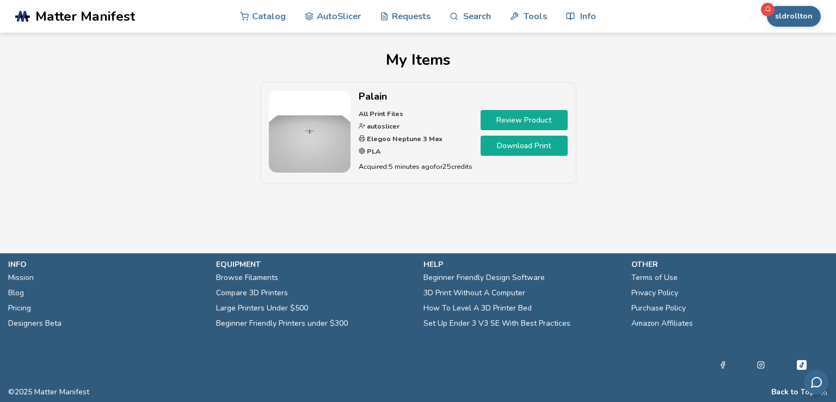
click at [524, 142] on link "Download Print" at bounding box center [524, 146] width 87 height 20
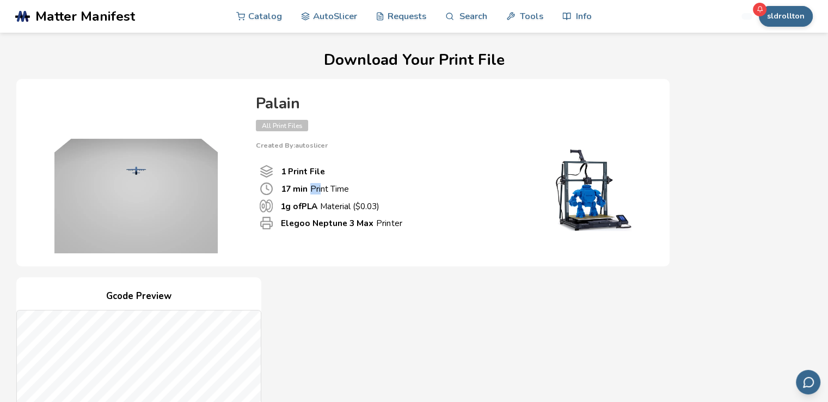
drag, startPoint x: 317, startPoint y: 190, endPoint x: 363, endPoint y: 188, distance: 45.2
click at [363, 188] on div "17 min Print Time" at bounding box center [390, 189] width 260 height 14
drag, startPoint x: 281, startPoint y: 210, endPoint x: 377, endPoint y: 207, distance: 95.8
click at [377, 207] on p "1 g of PLA Material ($ 0.03 )" at bounding box center [329, 205] width 99 height 11
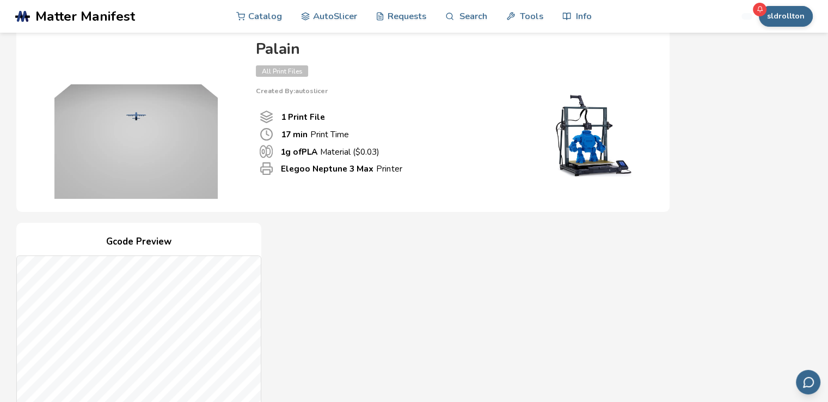
drag, startPoint x: 438, startPoint y: 360, endPoint x: 446, endPoint y: 297, distance: 63.7
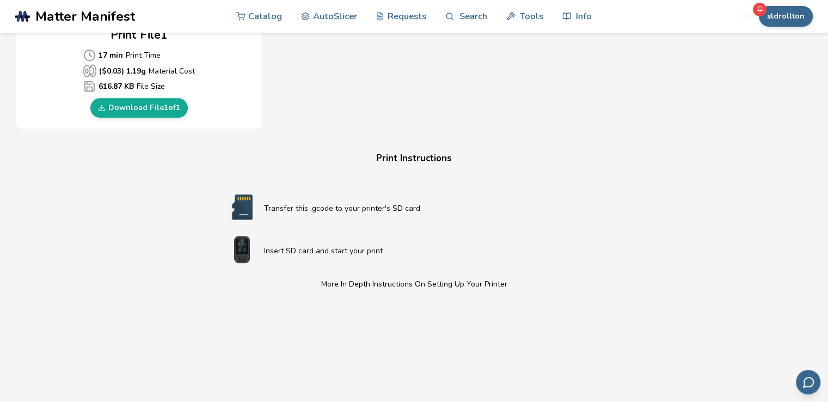
scroll to position [381, 0]
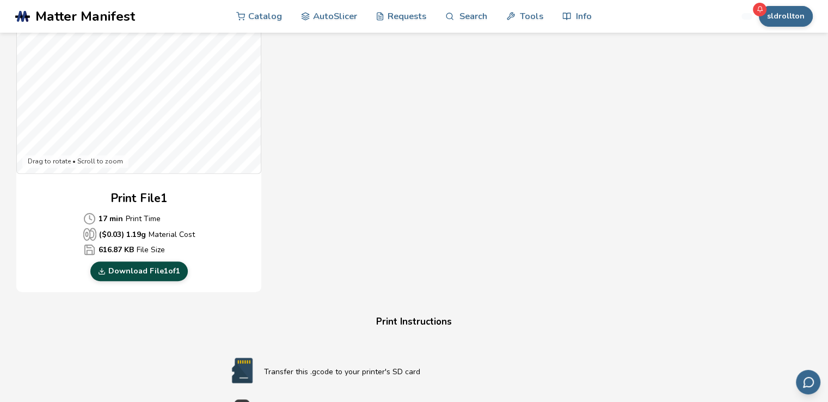
click at [162, 274] on link "Download File 1 of 1" at bounding box center [138, 271] width 97 height 20
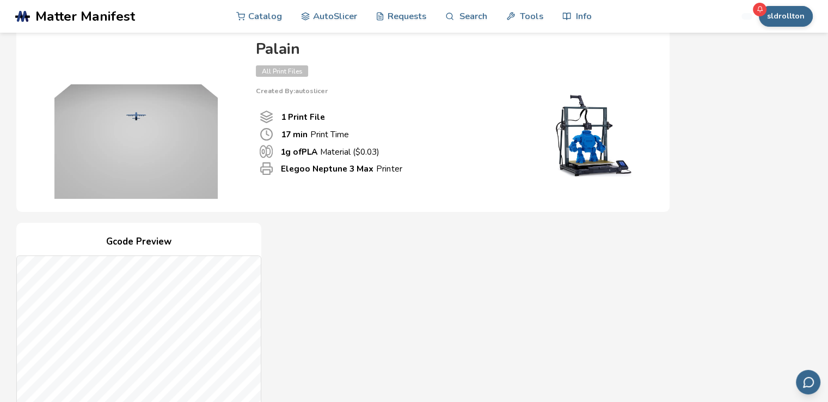
scroll to position [0, 0]
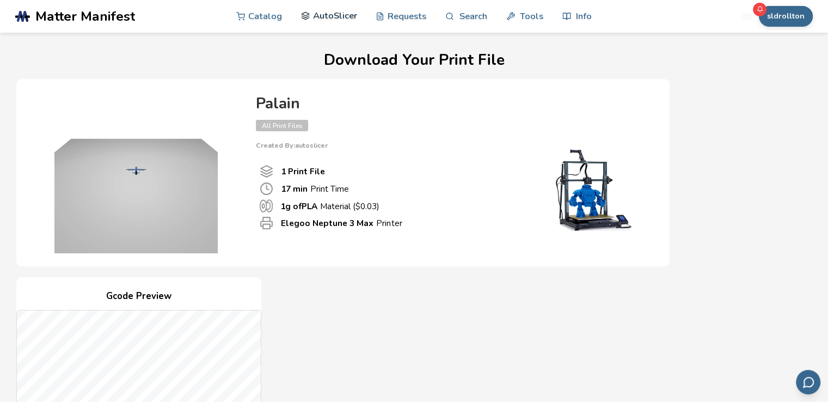
click at [325, 12] on link "AutoSlicer" at bounding box center [329, 15] width 56 height 33
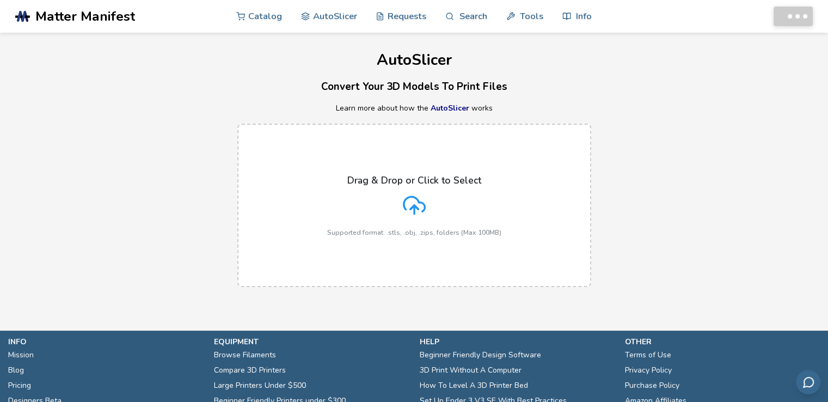
click at [415, 191] on div "Drag & Drop or Click to Select Supported format: .stls, .obj, .zips, folders (M…" at bounding box center [414, 206] width 174 height 62
click at [0, 0] on input "Drag & Drop or Click to Select Supported format: .stls, .obj, .zips, folders (M…" at bounding box center [0, 0] width 0 height 0
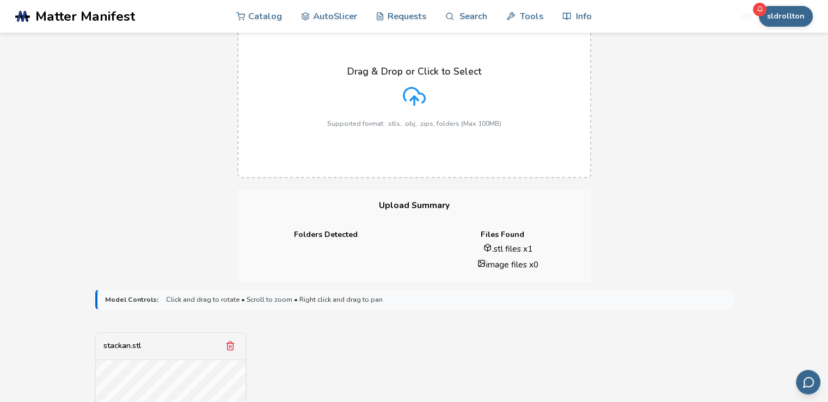
scroll to position [272, 0]
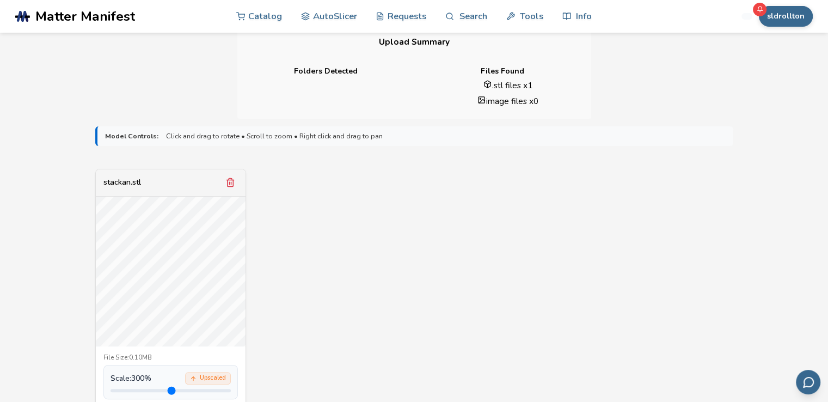
drag, startPoint x: 134, startPoint y: 391, endPoint x: 180, endPoint y: 391, distance: 45.7
click at [180, 391] on input "range" at bounding box center [171, 390] width 120 height 3
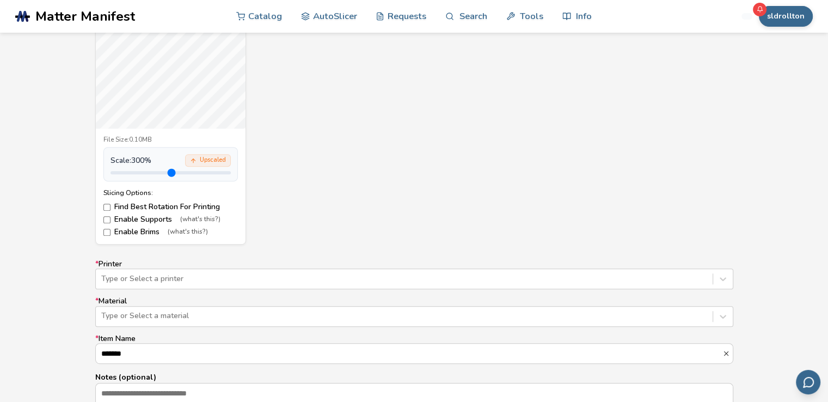
scroll to position [381, 0]
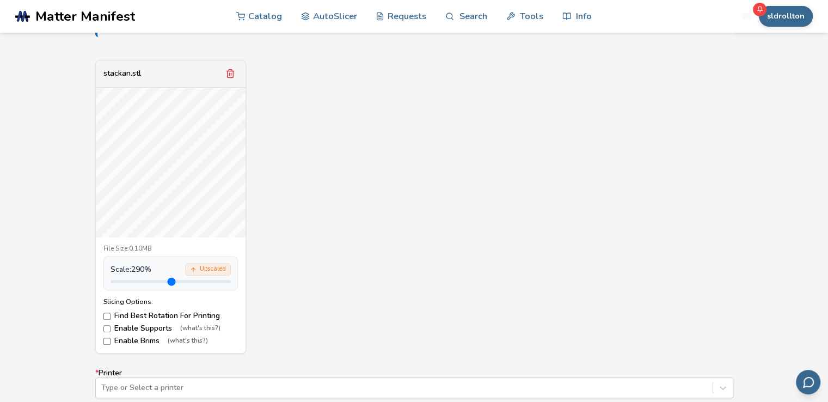
type input "***"
click at [179, 283] on input "range" at bounding box center [171, 281] width 120 height 3
click at [111, 328] on label "Enable Supports (what's this?)" at bounding box center [170, 328] width 134 height 9
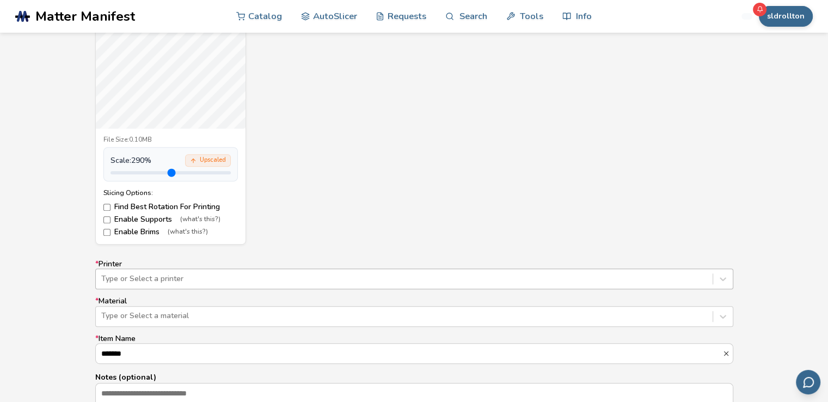
click at [202, 274] on div "Type or Select a printer" at bounding box center [414, 278] width 638 height 21
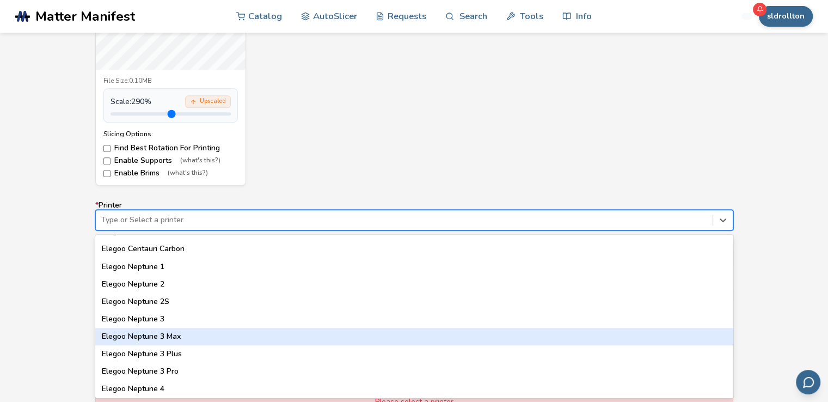
click at [197, 337] on div "Elegoo Neptune 3 Max" at bounding box center [414, 336] width 638 height 17
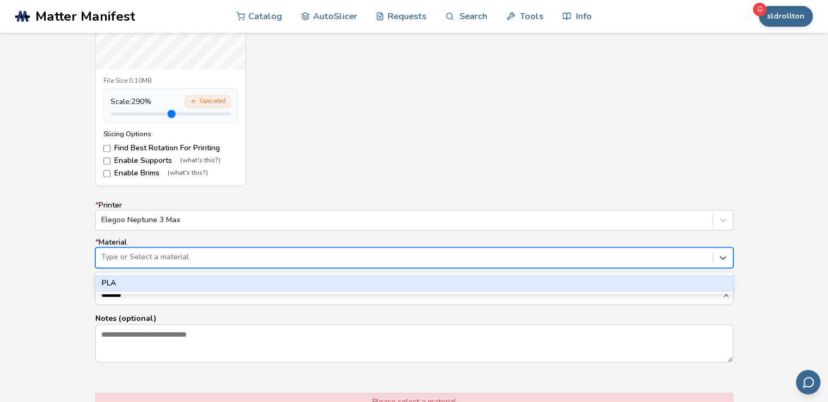
click at [189, 257] on div at bounding box center [404, 257] width 606 height 11
click at [179, 281] on div "PLA" at bounding box center [414, 282] width 638 height 17
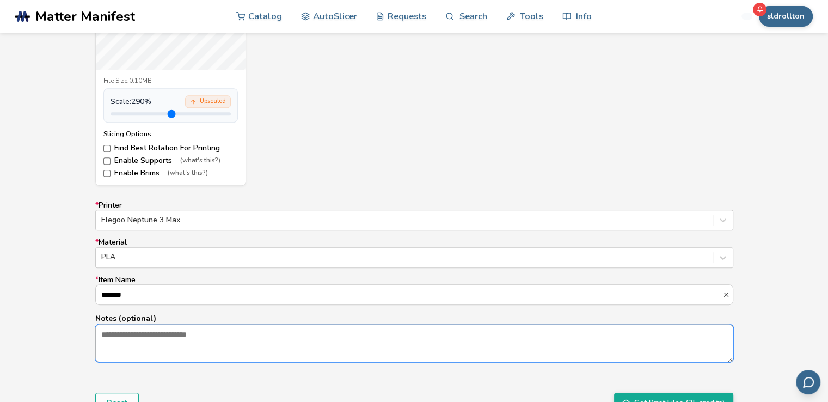
click at [176, 345] on textarea "Notes (optional)" at bounding box center [414, 342] width 637 height 37
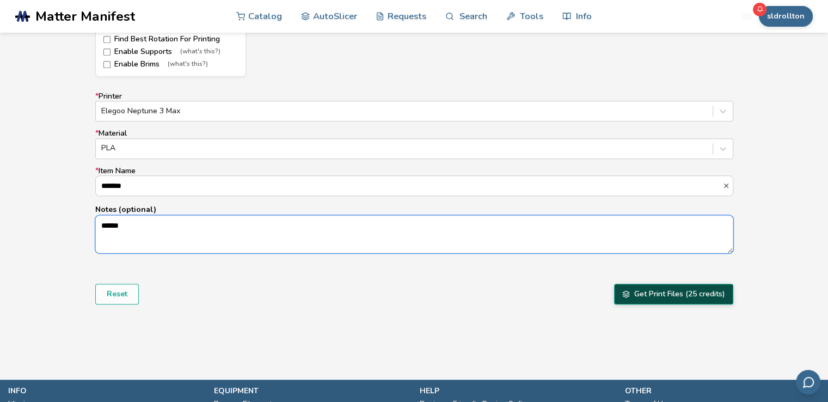
type textarea "******"
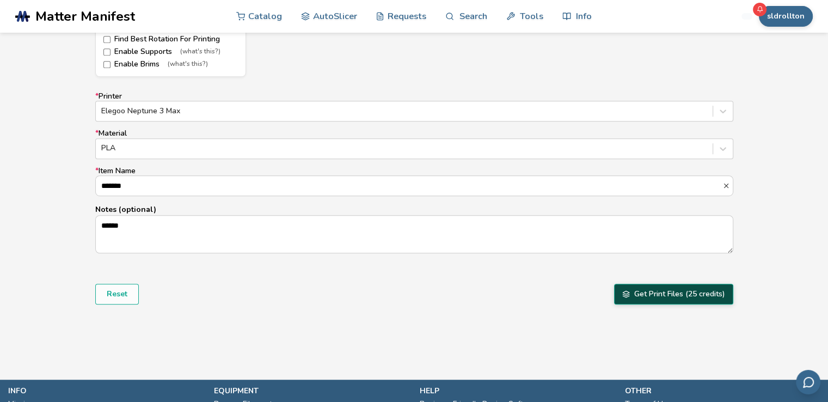
click at [716, 291] on button "Get Print Files (25 credits)" at bounding box center [673, 294] width 119 height 21
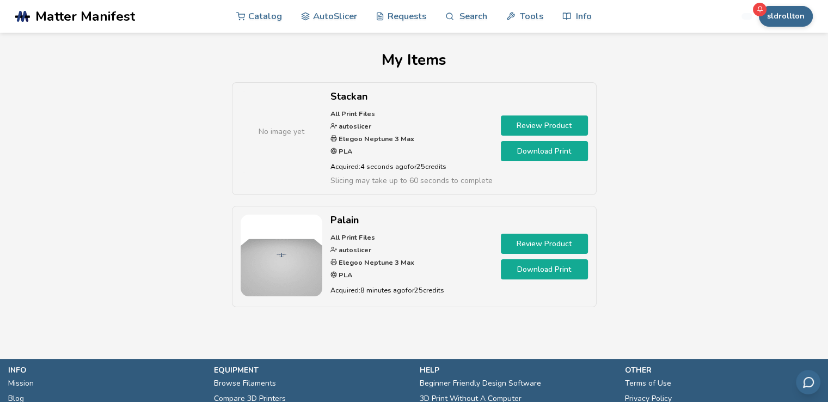
click at [541, 148] on link "Download Print" at bounding box center [544, 151] width 87 height 20
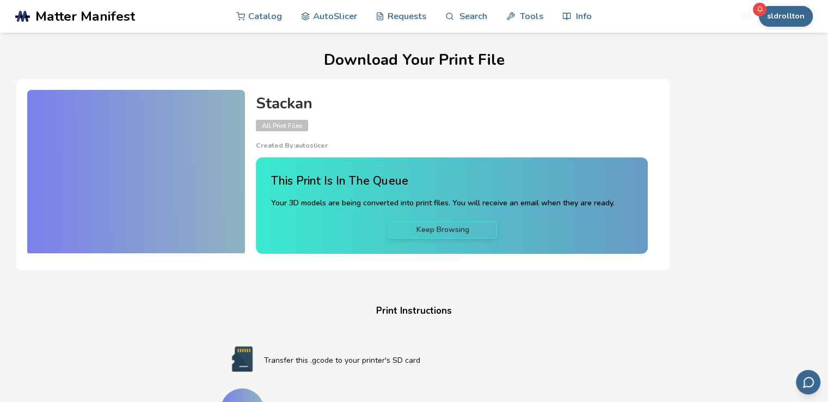
click at [454, 234] on link "Keep Browsing" at bounding box center [442, 229] width 109 height 17
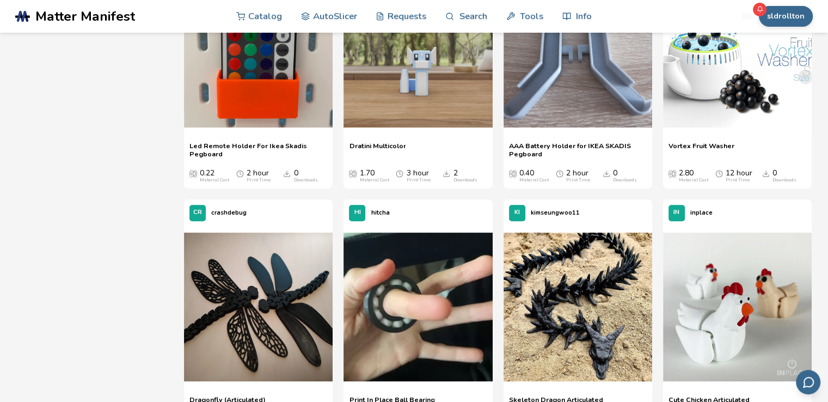
scroll to position [599, 0]
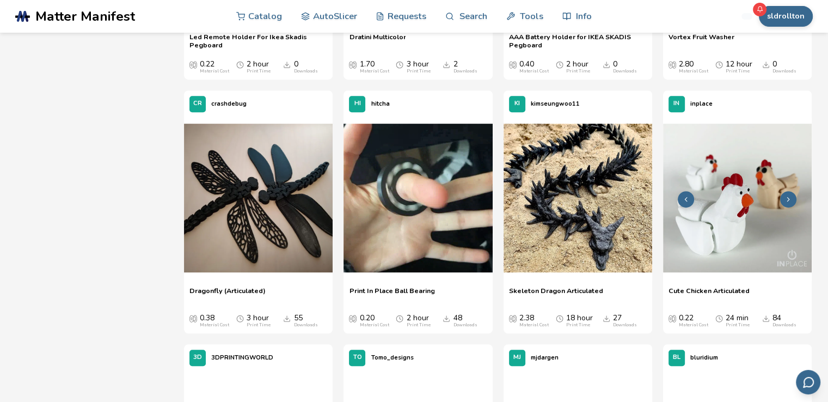
click at [718, 256] on img at bounding box center [737, 198] width 149 height 149
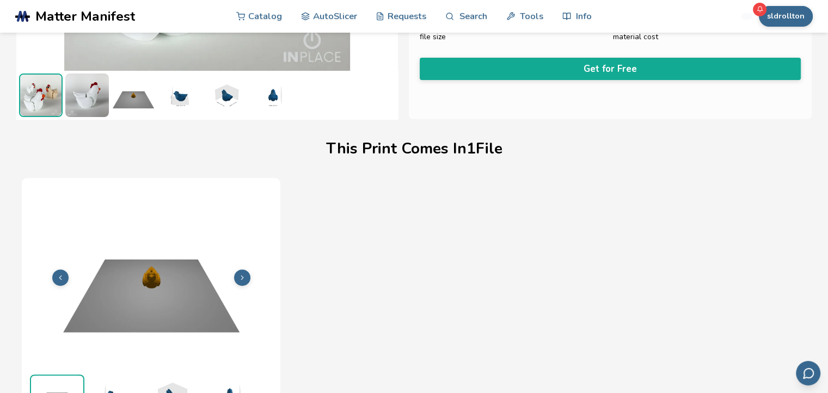
scroll to position [139, 0]
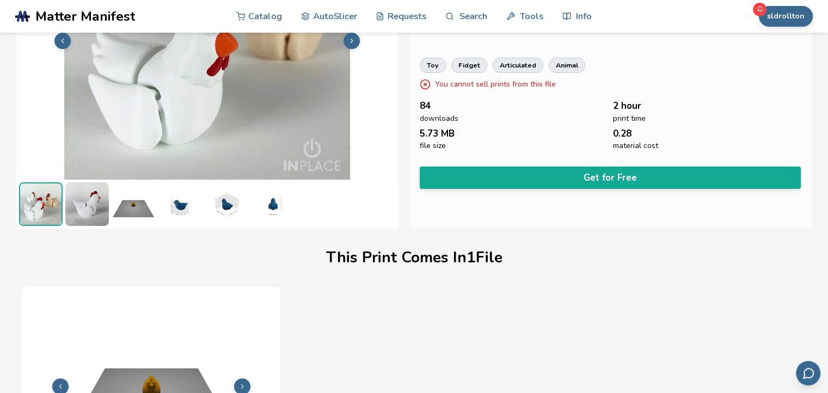
click at [75, 210] on img at bounding box center [87, 204] width 44 height 44
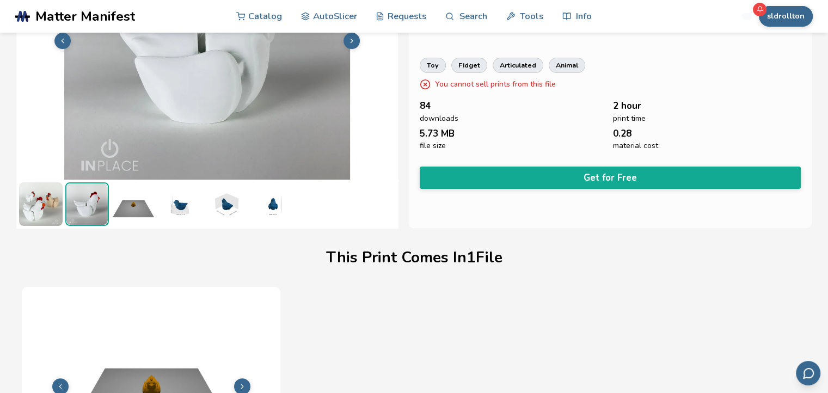
scroll to position [0, 0]
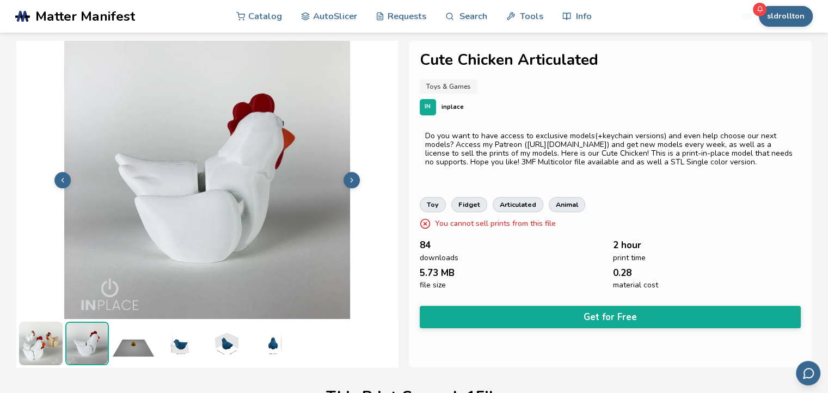
click at [142, 346] on img at bounding box center [134, 344] width 44 height 44
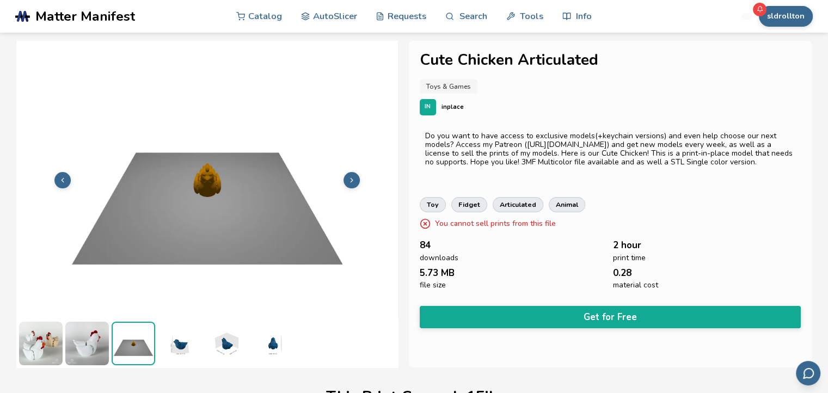
click at [204, 355] on img at bounding box center [226, 344] width 44 height 44
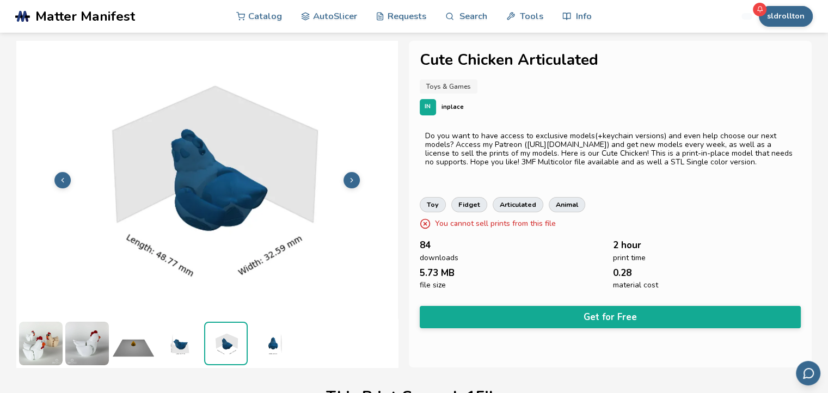
click at [148, 347] on img at bounding box center [134, 344] width 44 height 44
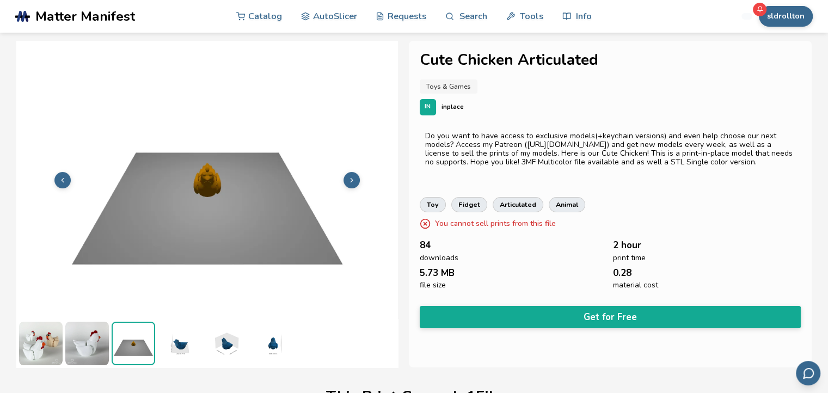
click at [53, 346] on img at bounding box center [41, 344] width 44 height 44
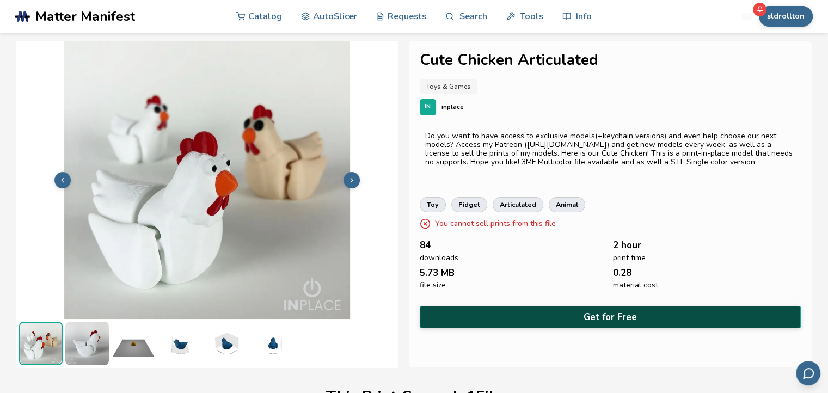
click at [532, 311] on button "Get for Free" at bounding box center [610, 317] width 381 height 22
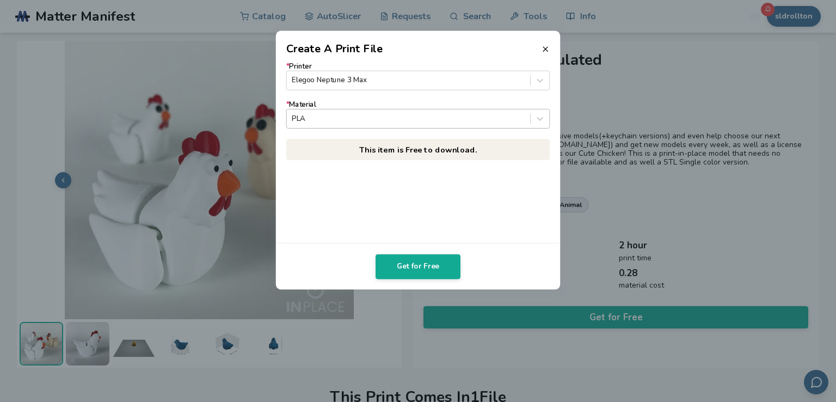
drag, startPoint x: 420, startPoint y: 276, endPoint x: 342, endPoint y: 121, distance: 173.1
click at [342, 121] on div at bounding box center [408, 118] width 233 height 10
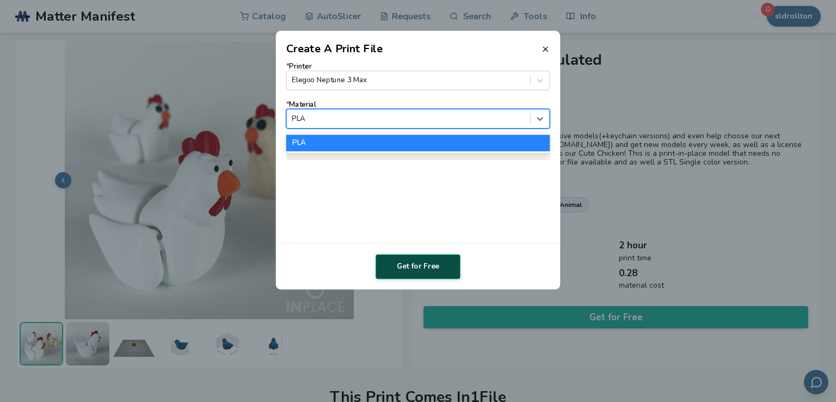
click at [405, 271] on button "Get for Free" at bounding box center [418, 266] width 85 height 25
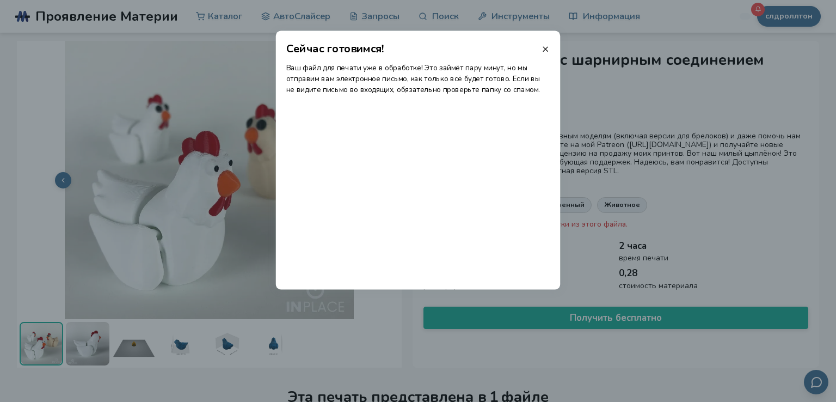
click at [586, 94] on dialog "Сейчас готовимся! Ваш файл для печати уже в обработке! Это займёт пару минут, н…" at bounding box center [418, 201] width 794 height 382
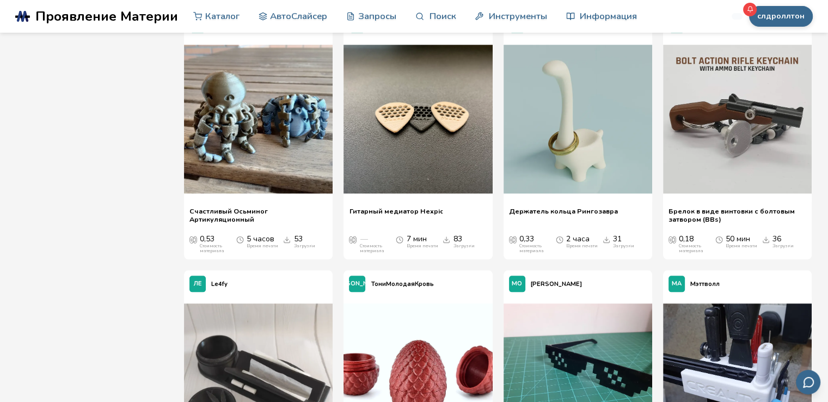
scroll to position [1370, 0]
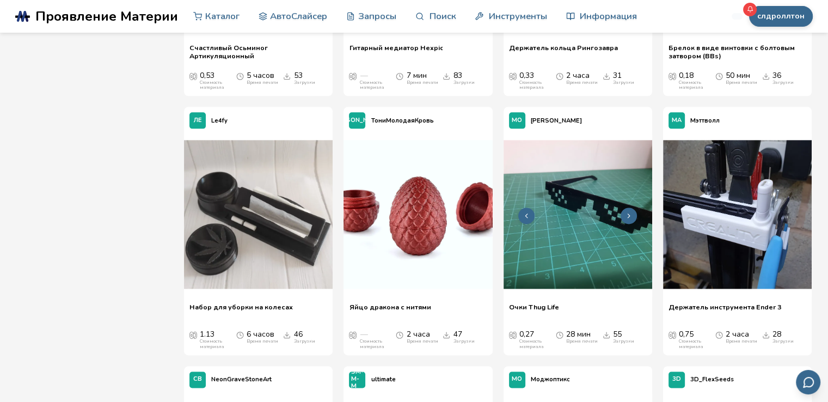
click at [585, 226] on img at bounding box center [578, 214] width 149 height 149
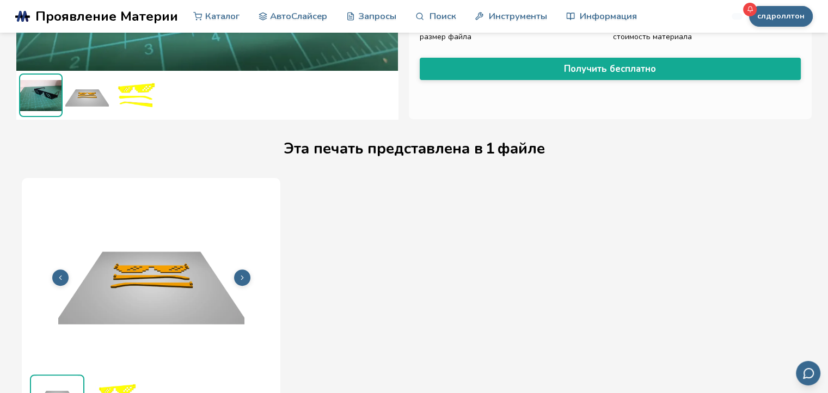
scroll to position [139, 0]
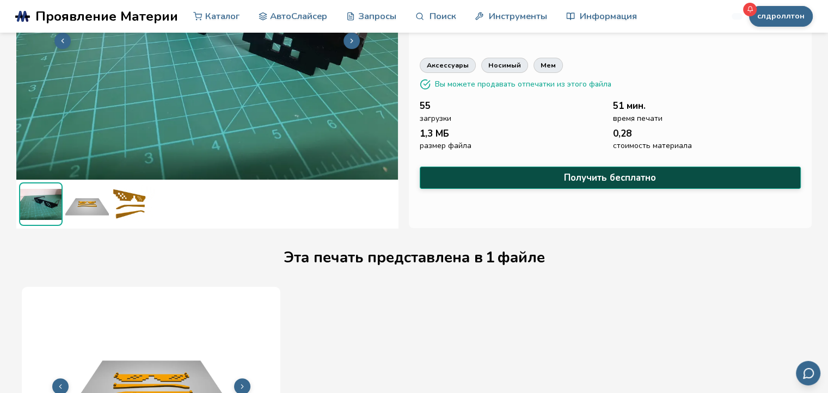
click at [625, 171] on font "Получить бесплатно" at bounding box center [610, 177] width 92 height 13
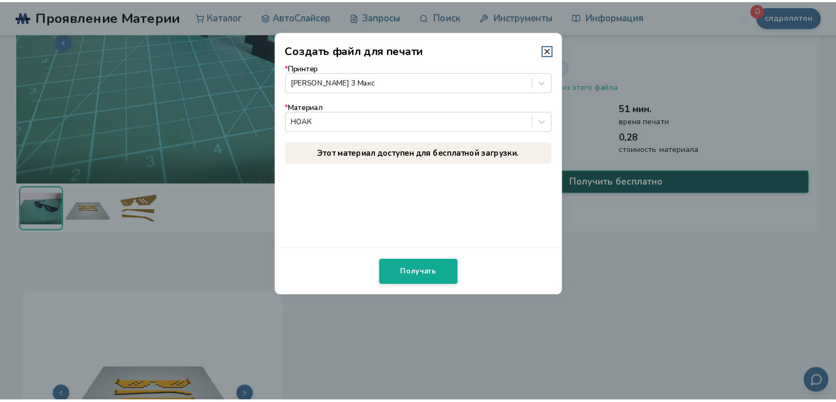
scroll to position [138, 0]
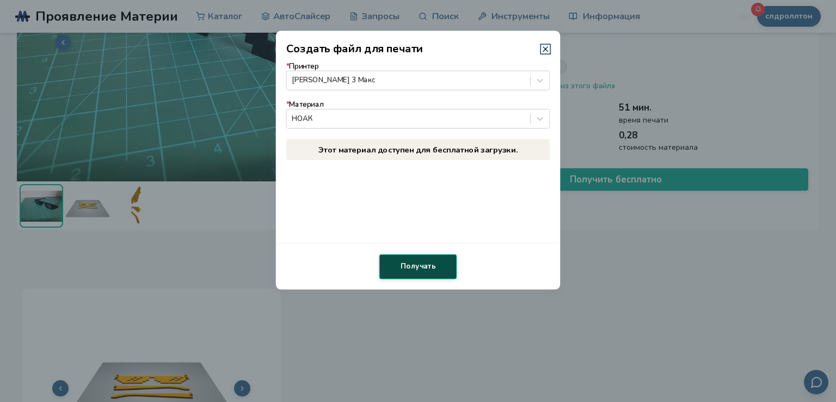
click at [392, 262] on button "Получать" at bounding box center [418, 266] width 78 height 25
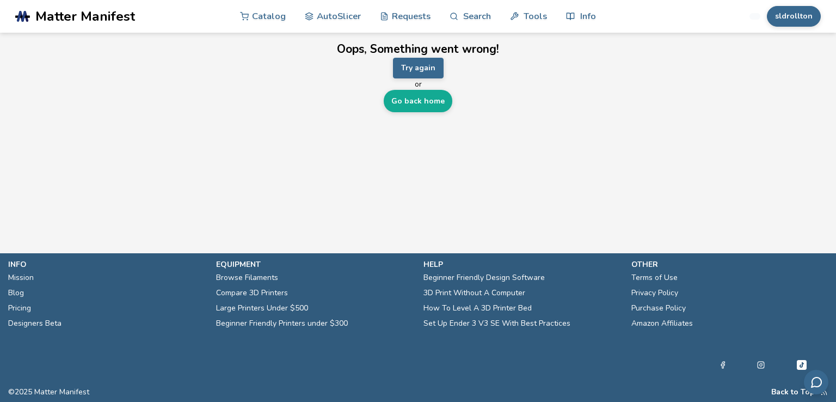
scroll to position [0, 0]
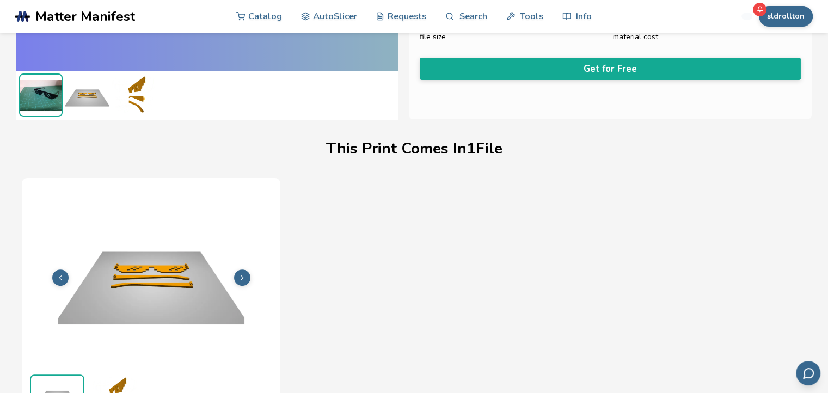
scroll to position [194, 0]
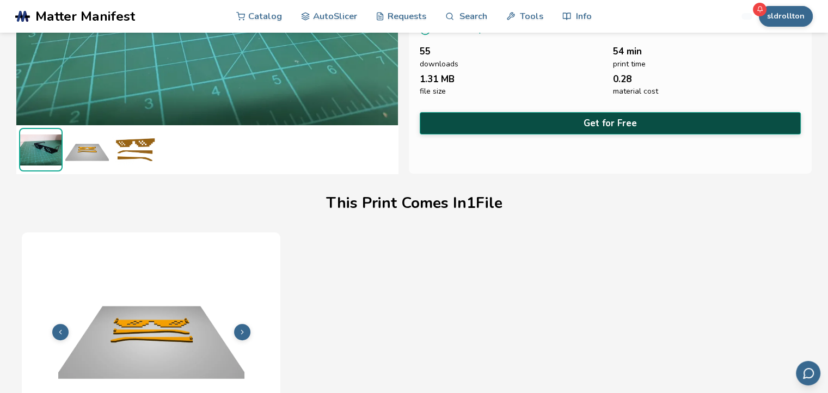
click at [561, 118] on button "Get for Free" at bounding box center [610, 123] width 381 height 22
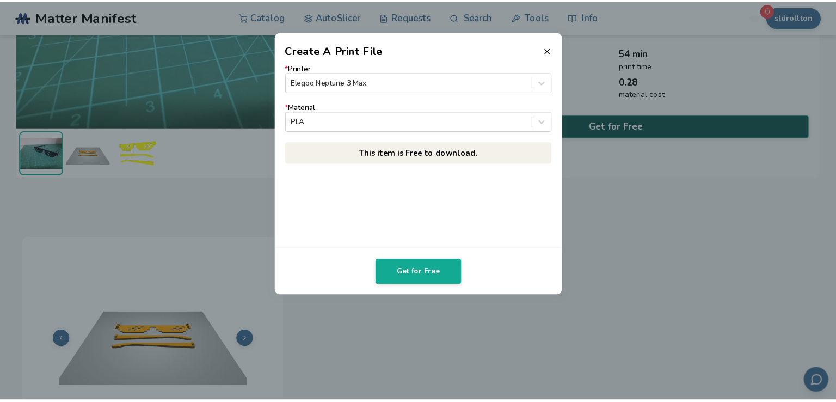
scroll to position [192, 0]
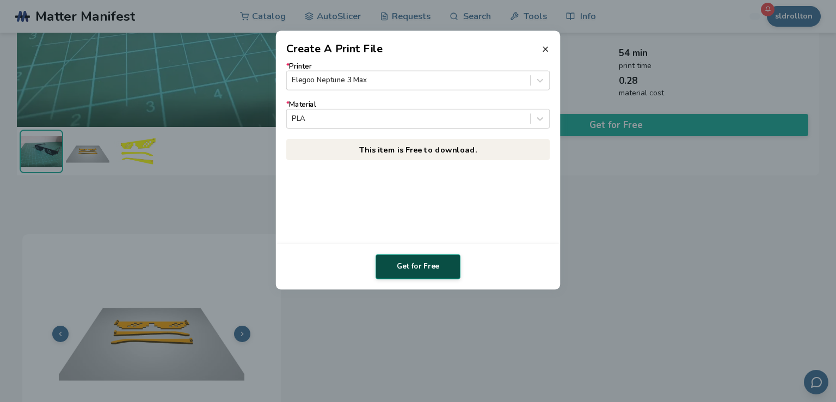
click at [440, 277] on button "Get for Free" at bounding box center [418, 266] width 85 height 25
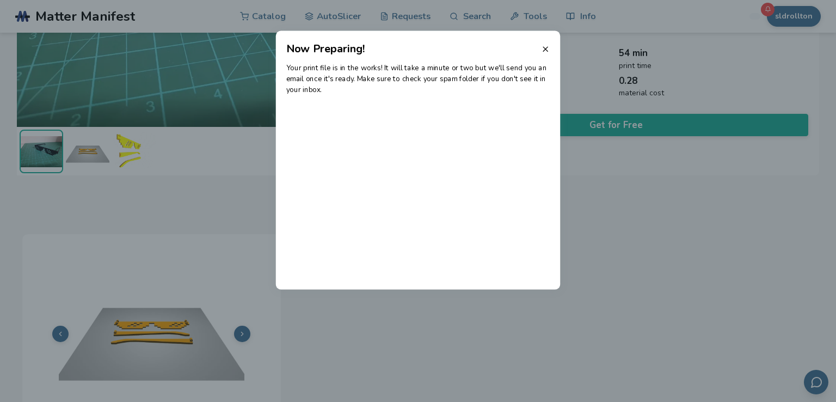
click at [649, 208] on dialog "Now Preparing! Your print file is in the works! It will take a minute or two bu…" at bounding box center [418, 201] width 794 height 382
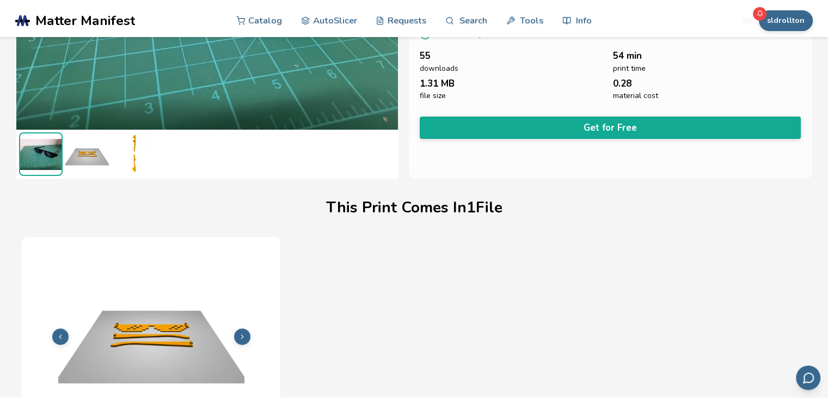
scroll to position [0, 0]
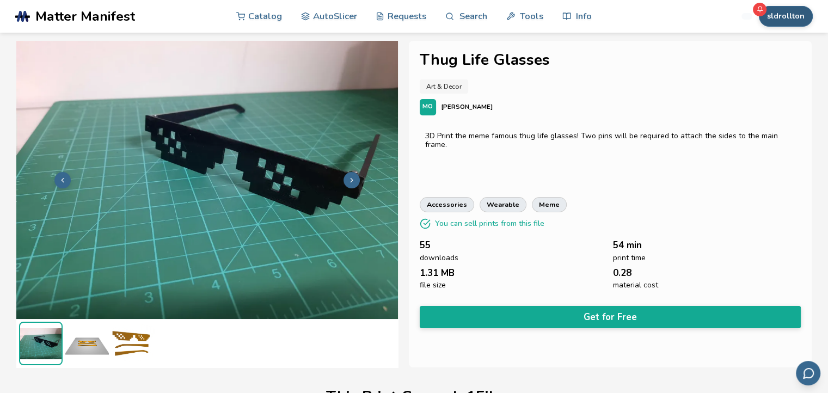
click at [782, 23] on button "sldrollton" at bounding box center [786, 16] width 54 height 21
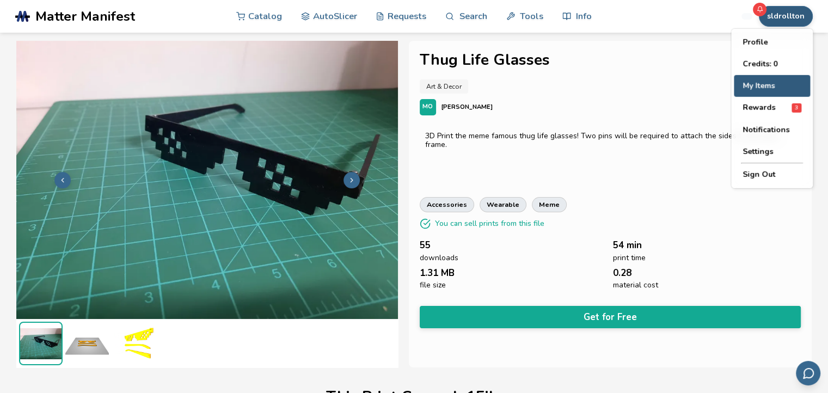
click at [786, 89] on button "My Items" at bounding box center [772, 86] width 76 height 22
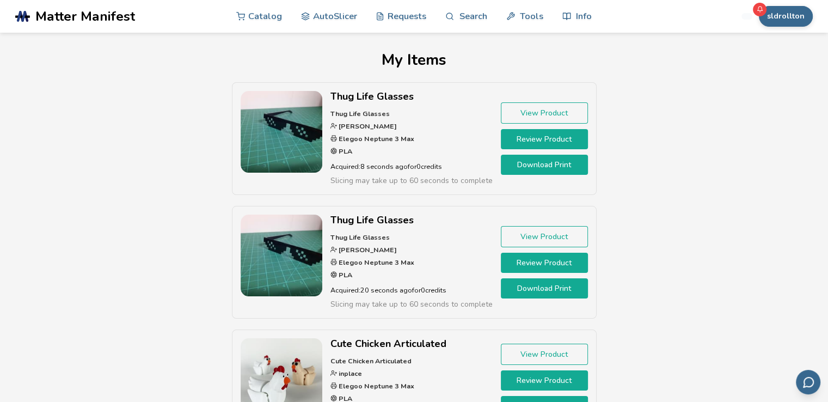
scroll to position [54, 0]
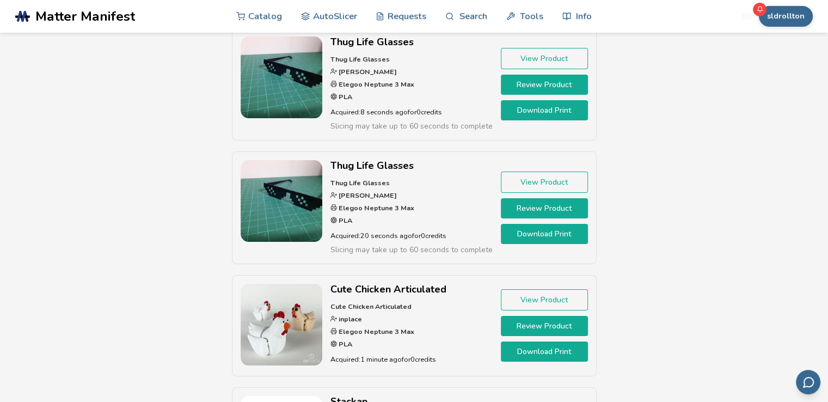
click at [547, 237] on link "Download Print" at bounding box center [544, 234] width 87 height 20
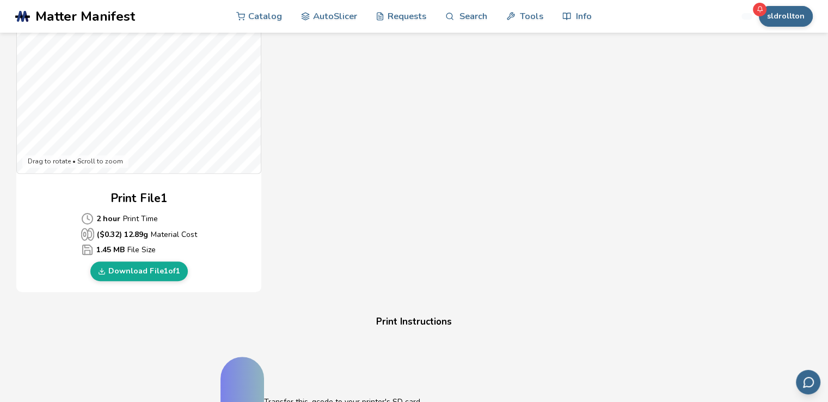
scroll to position [436, 0]
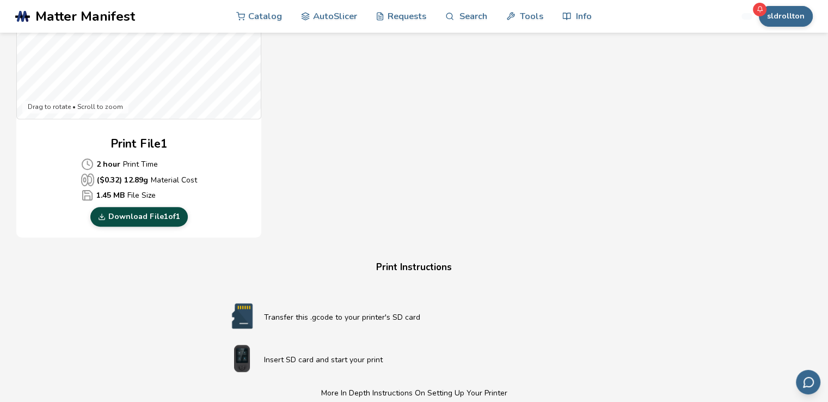
click at [148, 217] on link "Download File 1 of 1" at bounding box center [138, 217] width 97 height 20
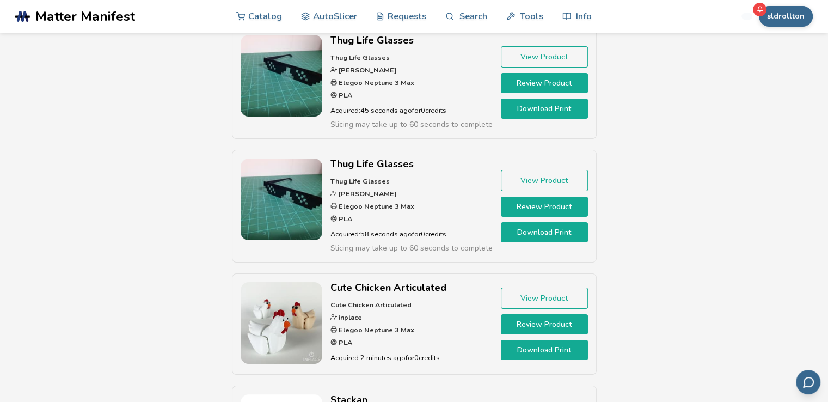
click at [550, 347] on link "Download Print" at bounding box center [544, 350] width 87 height 20
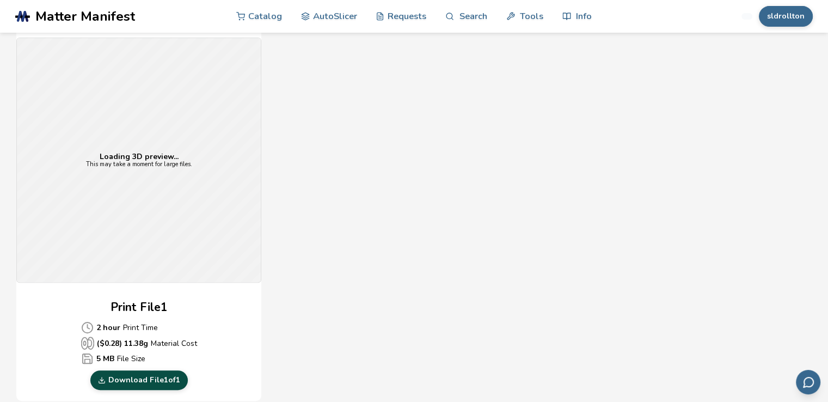
scroll to position [327, 0]
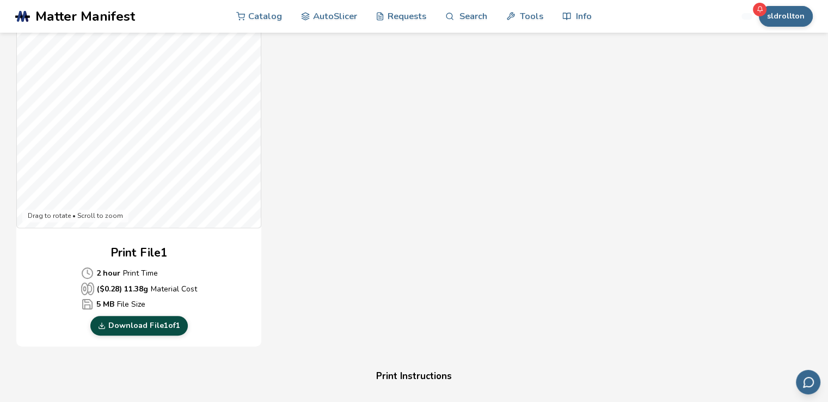
click at [157, 325] on link "Download File 1 of 1" at bounding box center [138, 326] width 97 height 20
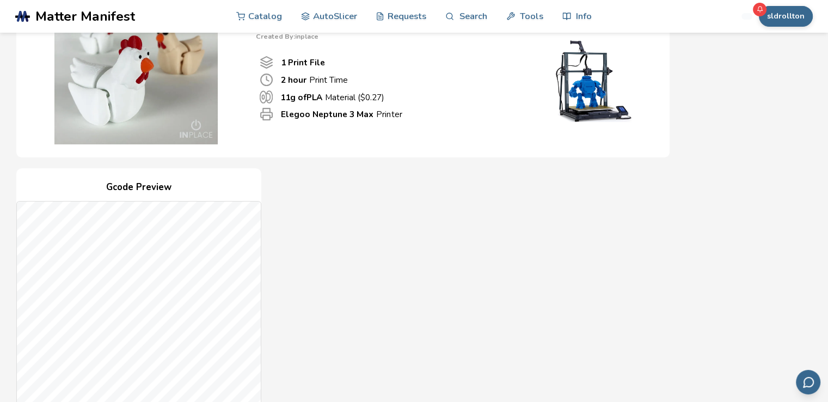
scroll to position [0, 0]
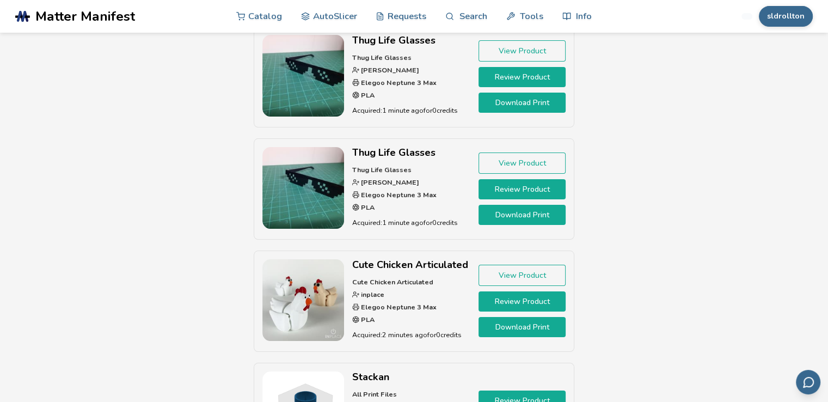
scroll to position [328, 0]
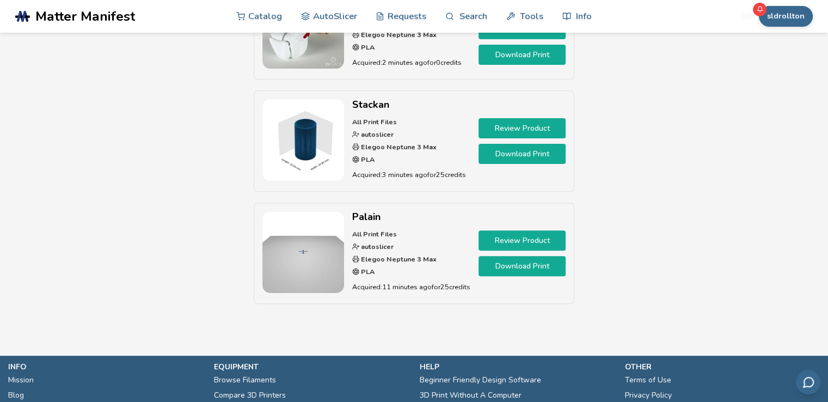
click at [525, 145] on link "Download Print" at bounding box center [522, 154] width 87 height 20
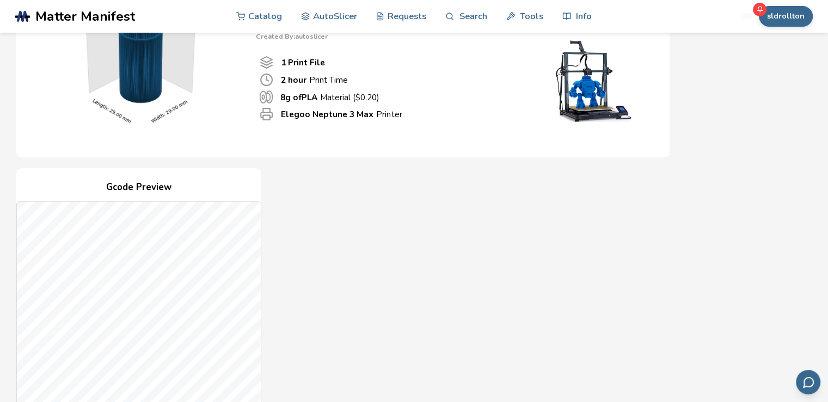
scroll to position [381, 0]
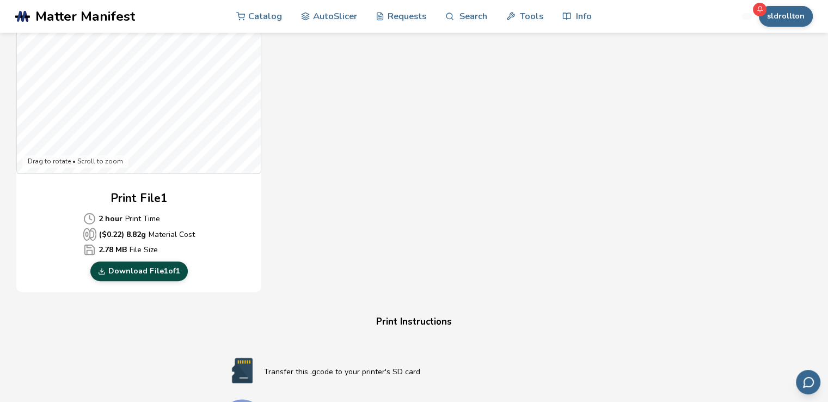
click at [155, 275] on link "Download File 1 of 1" at bounding box center [138, 271] width 97 height 20
click at [538, 323] on h4 "Print Instructions" at bounding box center [414, 322] width 414 height 17
